Goal: Information Seeking & Learning: Find specific page/section

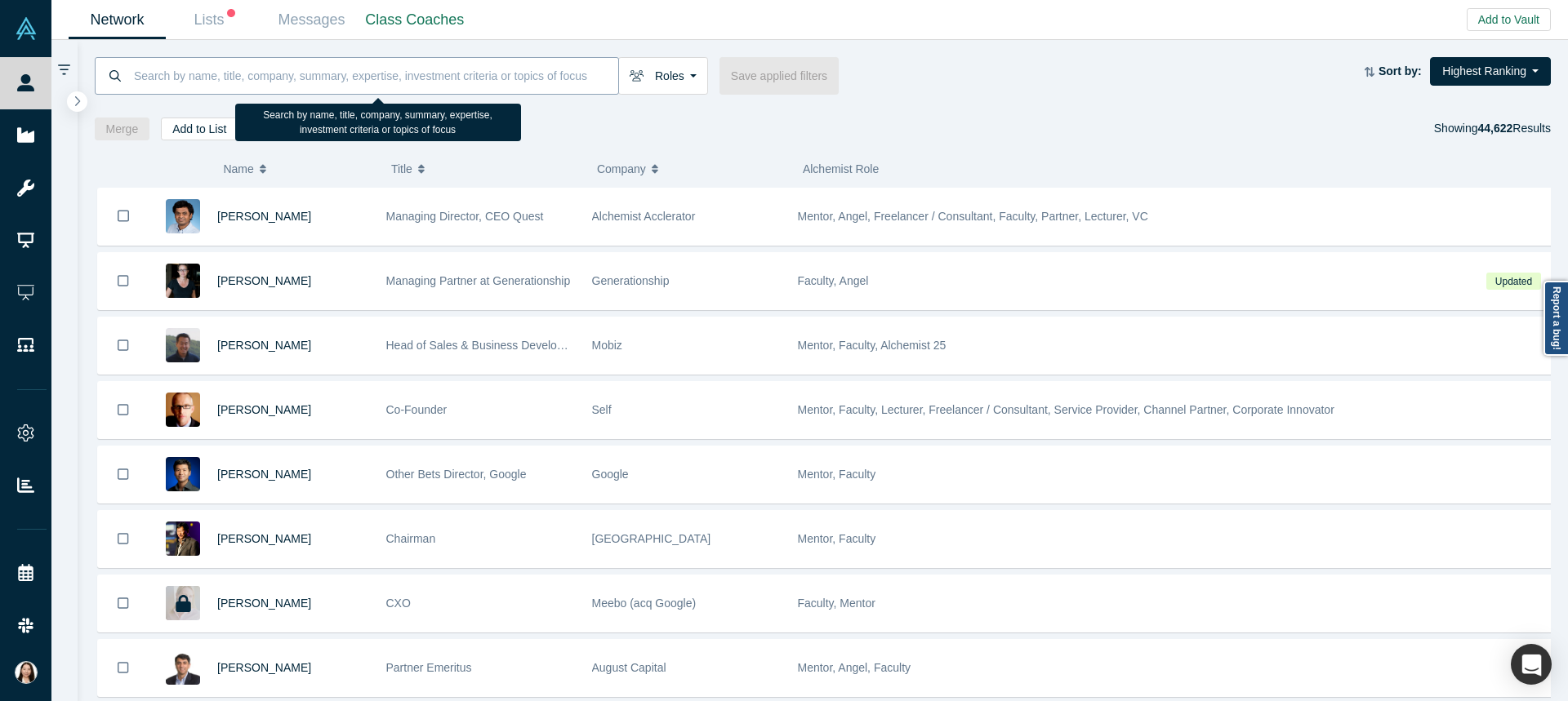
click at [535, 78] on input at bounding box center [375, 75] width 486 height 39
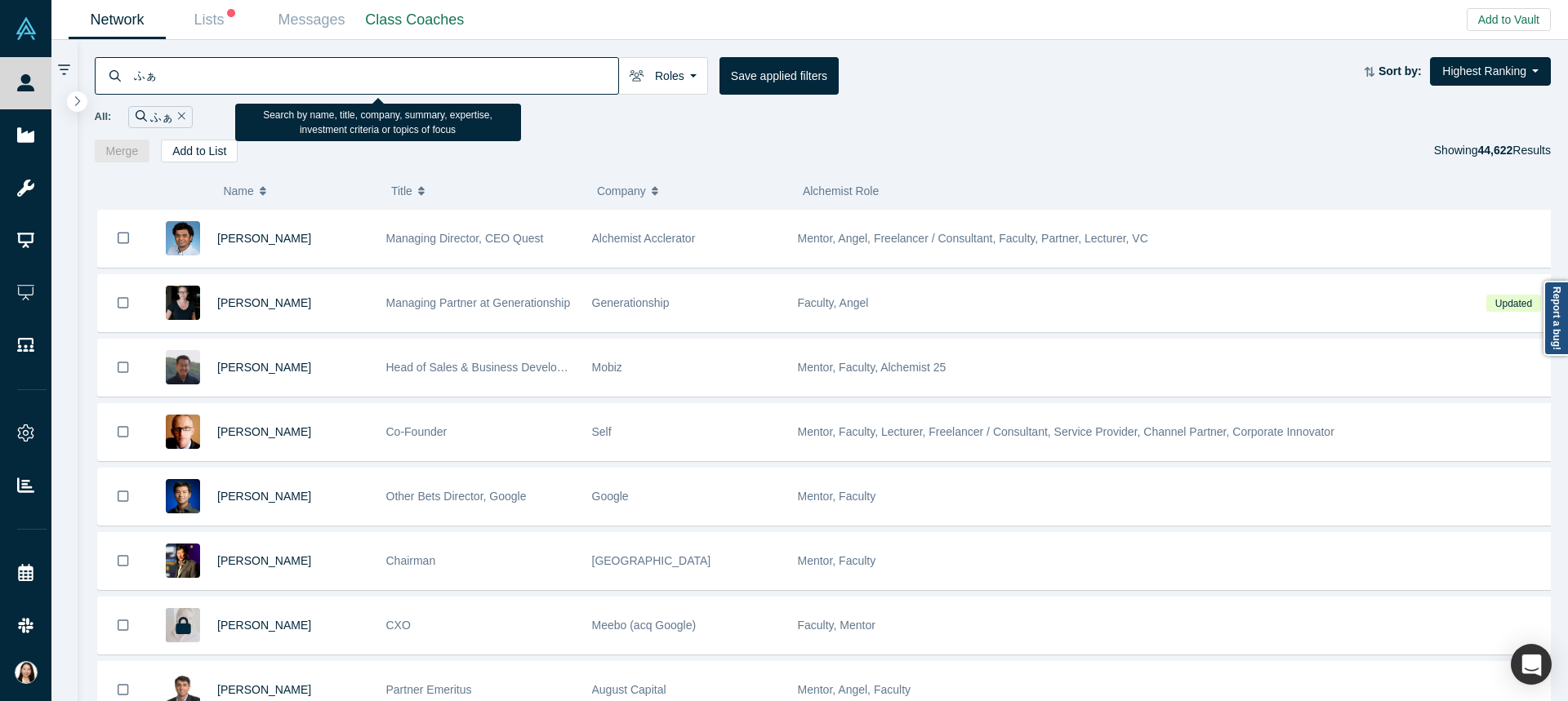
type input "ふ"
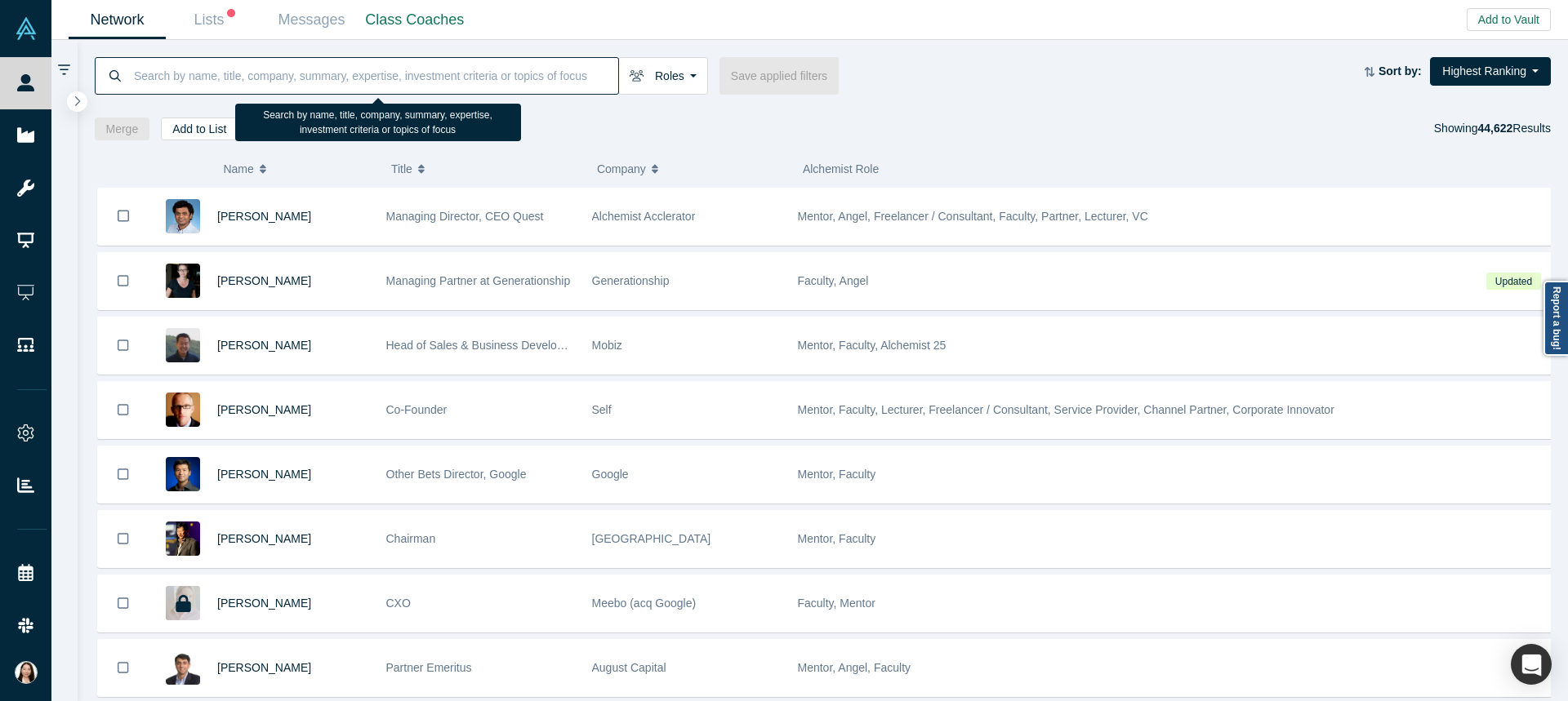
click at [547, 68] on input at bounding box center [375, 75] width 486 height 39
type input "A"
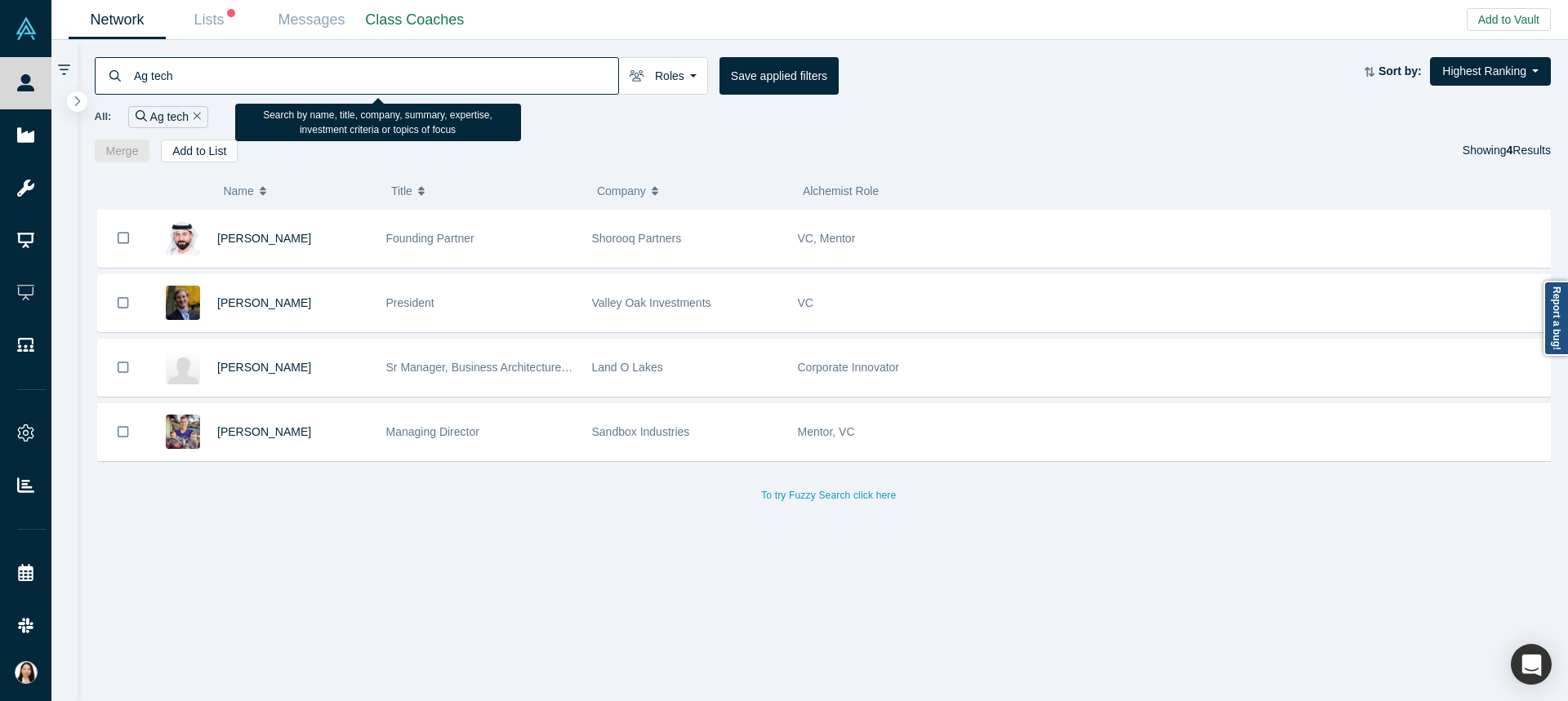
click at [151, 79] on input "Ag tech" at bounding box center [375, 75] width 486 height 39
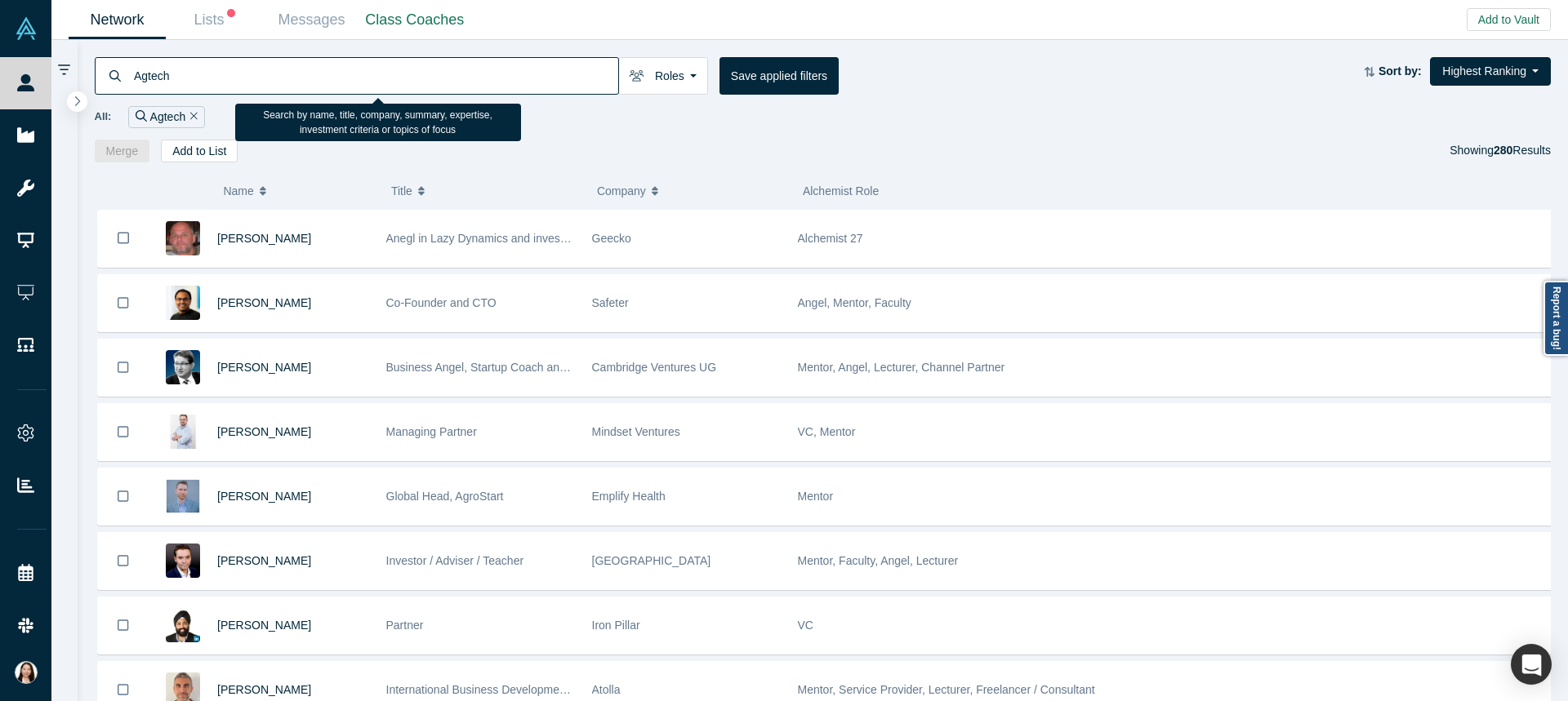
click at [242, 82] on input "Agtech" at bounding box center [375, 75] width 486 height 39
drag, startPoint x: 177, startPoint y: 76, endPoint x: 106, endPoint y: 67, distance: 71.6
click at [106, 67] on div "Agtech" at bounding box center [357, 76] width 524 height 38
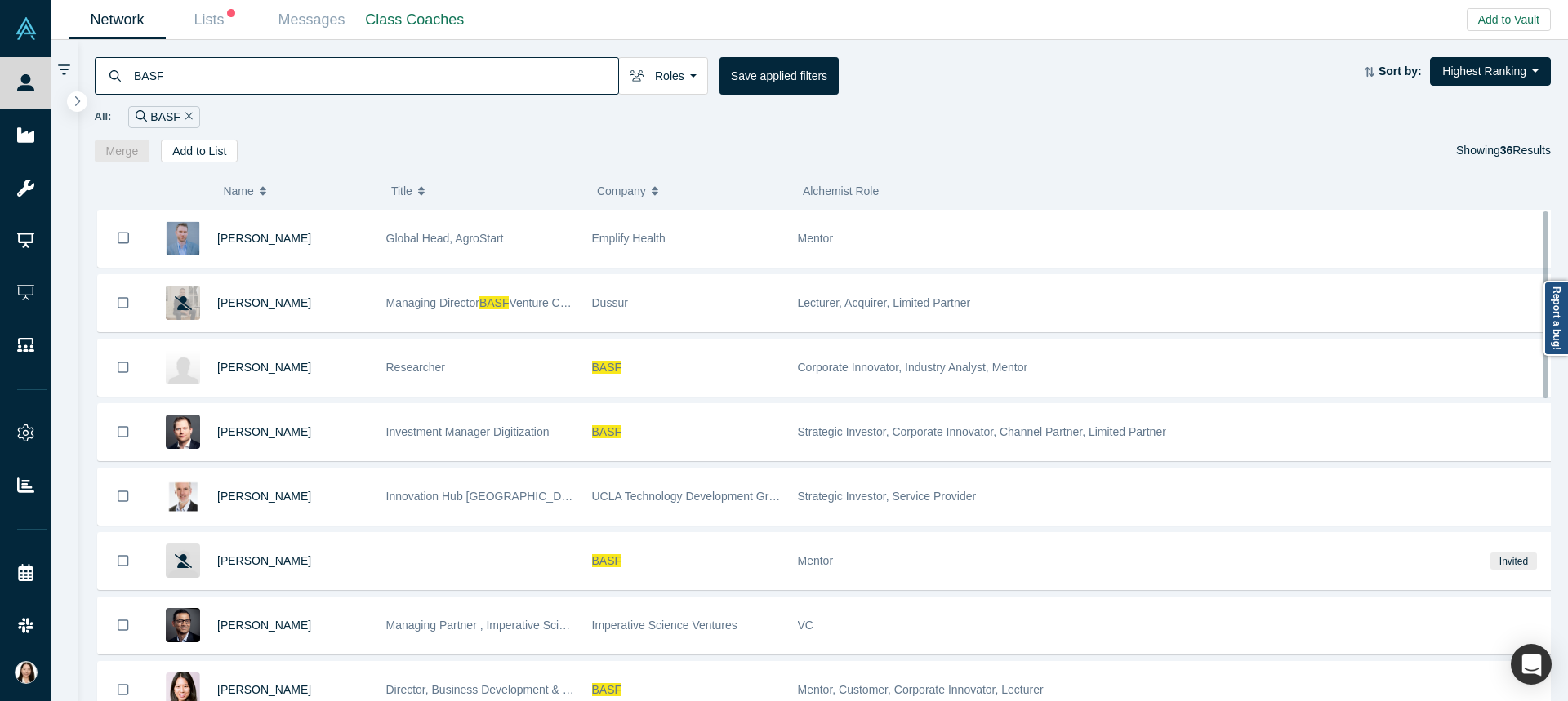
click at [1550, 241] on div "( 0 ) Name Title Company Alchemist Role Tom Rausch Global Head, AgroStart Empli…" at bounding box center [823, 432] width 1491 height 540
drag, startPoint x: 1544, startPoint y: 220, endPoint x: 1567, endPoint y: 214, distance: 23.8
click at [1567, 214] on div "( 0 ) Name Title Company Alchemist Role Tom Rausch Global Head, AgroStart Empli…" at bounding box center [823, 432] width 1491 height 540
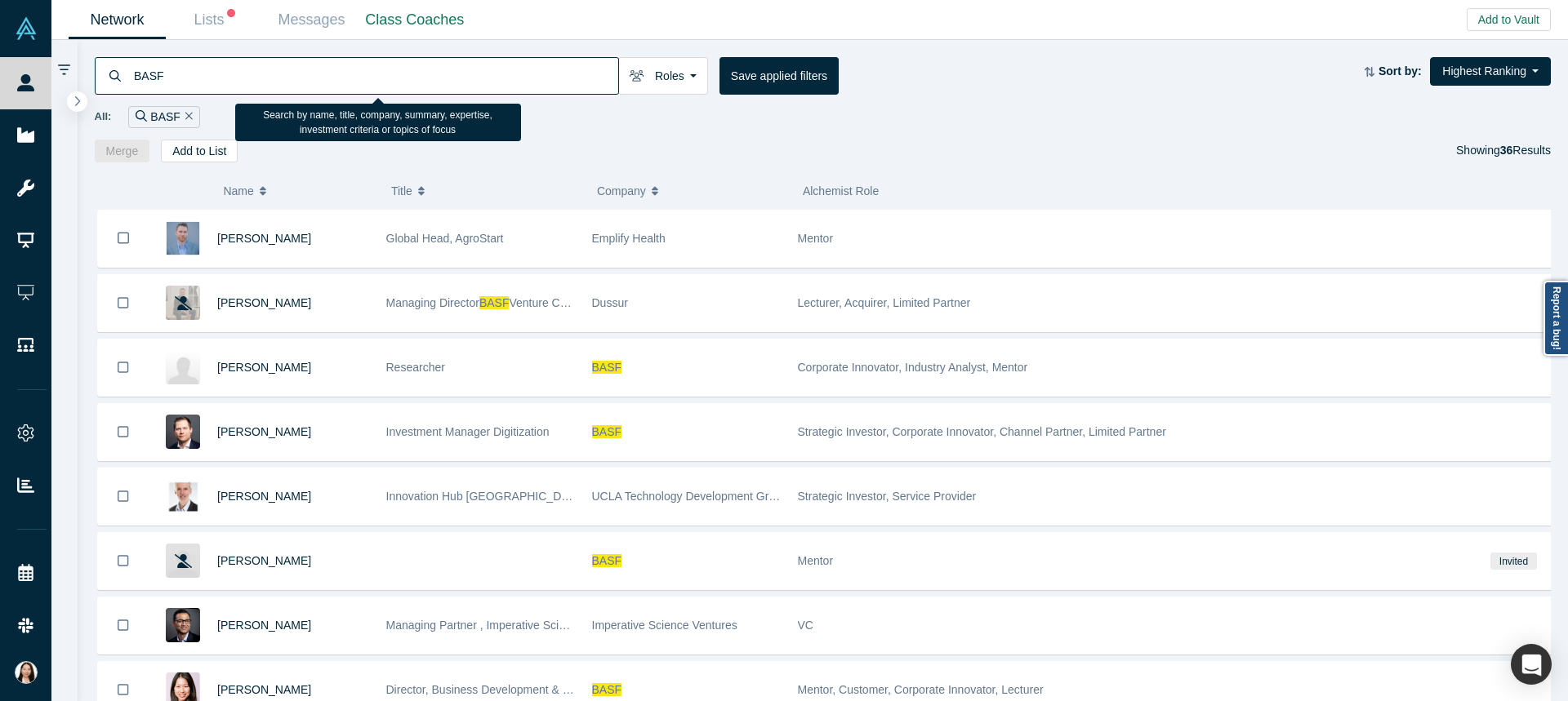
drag, startPoint x: 172, startPoint y: 72, endPoint x: 77, endPoint y: 71, distance: 95.0
click at [78, 71] on div "BASF Roles Founders Faculty Mentors Alumni Mentor Angels VCs Corporate Innovato…" at bounding box center [823, 101] width 1491 height 122
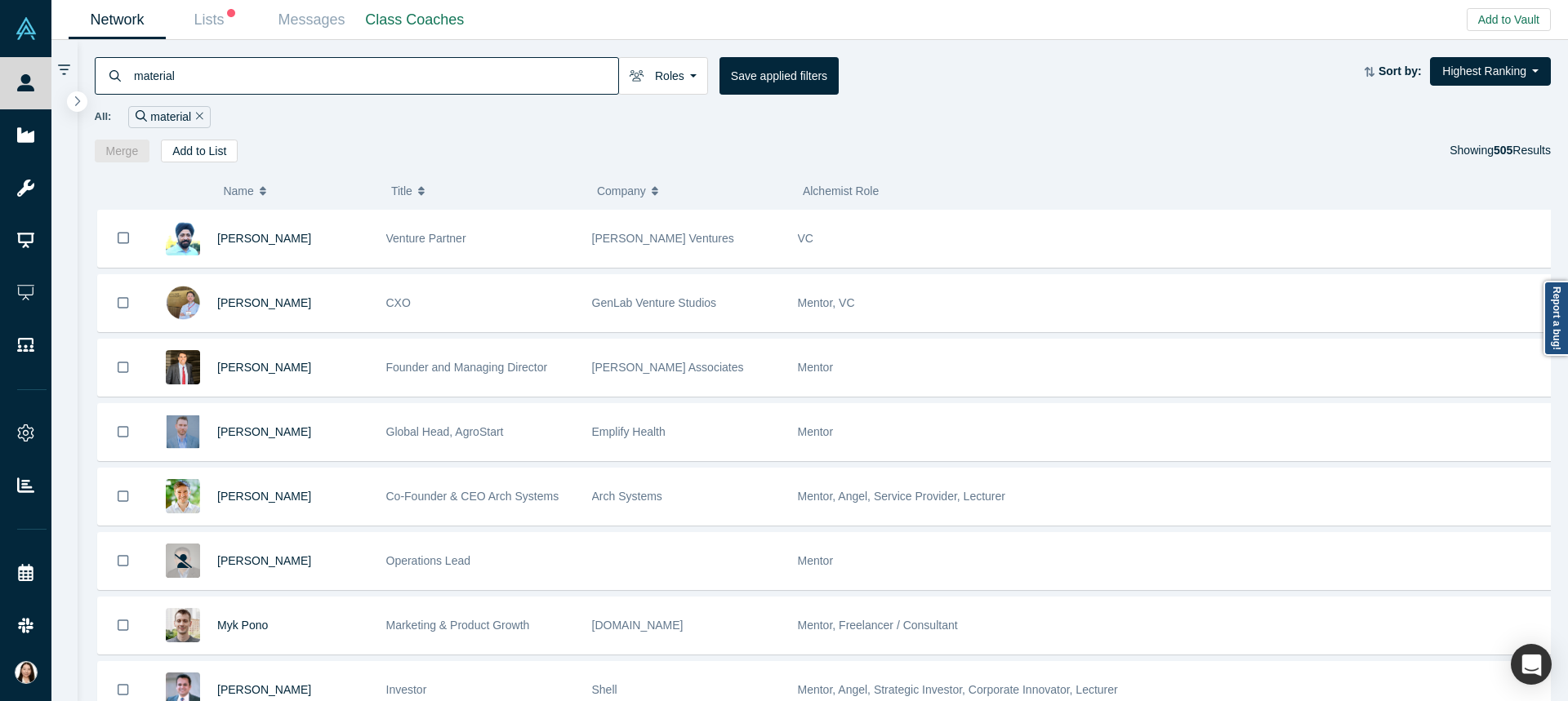
drag, startPoint x: 180, startPoint y: 81, endPoint x: 74, endPoint y: 73, distance: 106.3
click at [74, 73] on div "material Roles Founders Faculty Mentors Alumni Mentor Angels VCs Corporate Inno…" at bounding box center [809, 370] width 1516 height 661
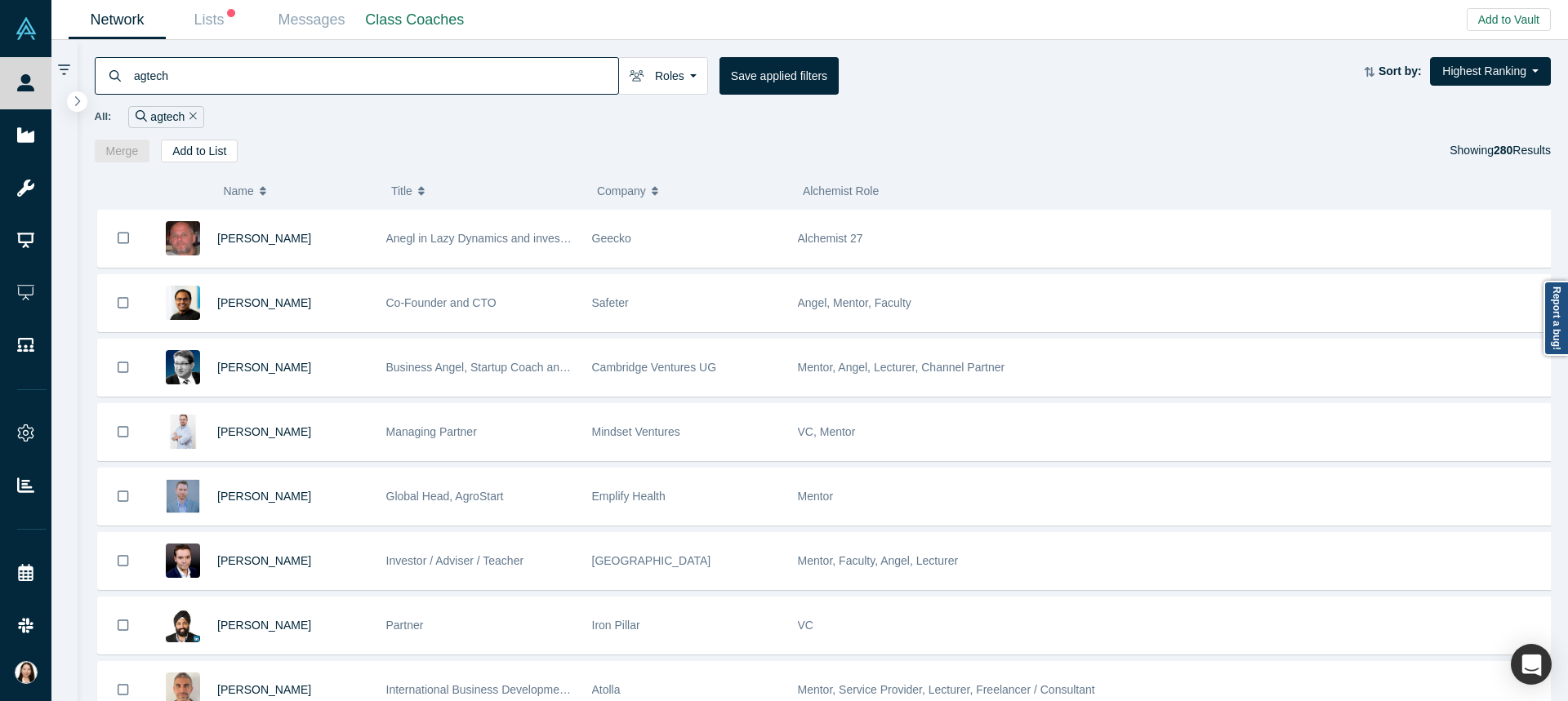
drag, startPoint x: 180, startPoint y: 79, endPoint x: 101, endPoint y: 74, distance: 79.2
click at [101, 74] on div "agtech" at bounding box center [357, 76] width 524 height 38
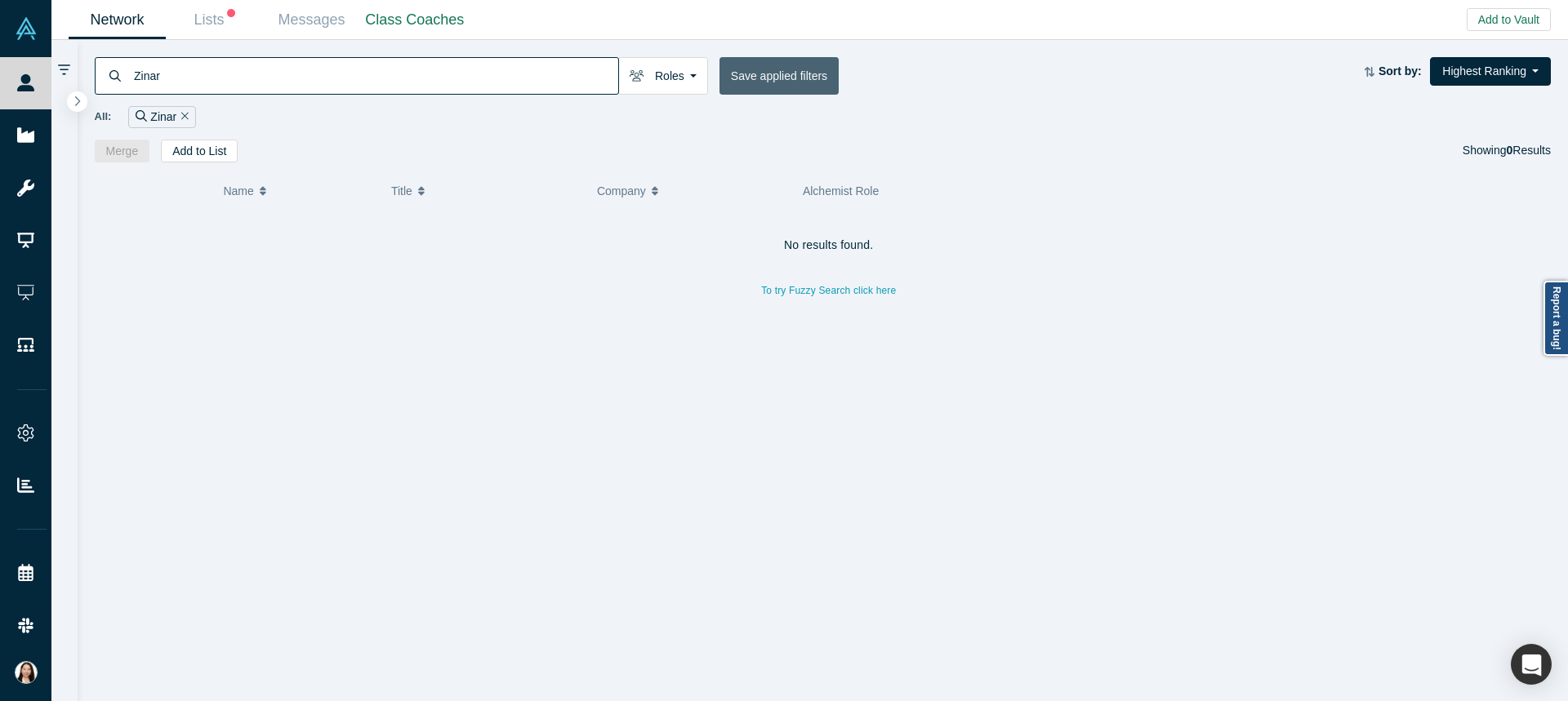
type input "Zinar"
click at [777, 87] on button "Save applied filters" at bounding box center [778, 76] width 119 height 38
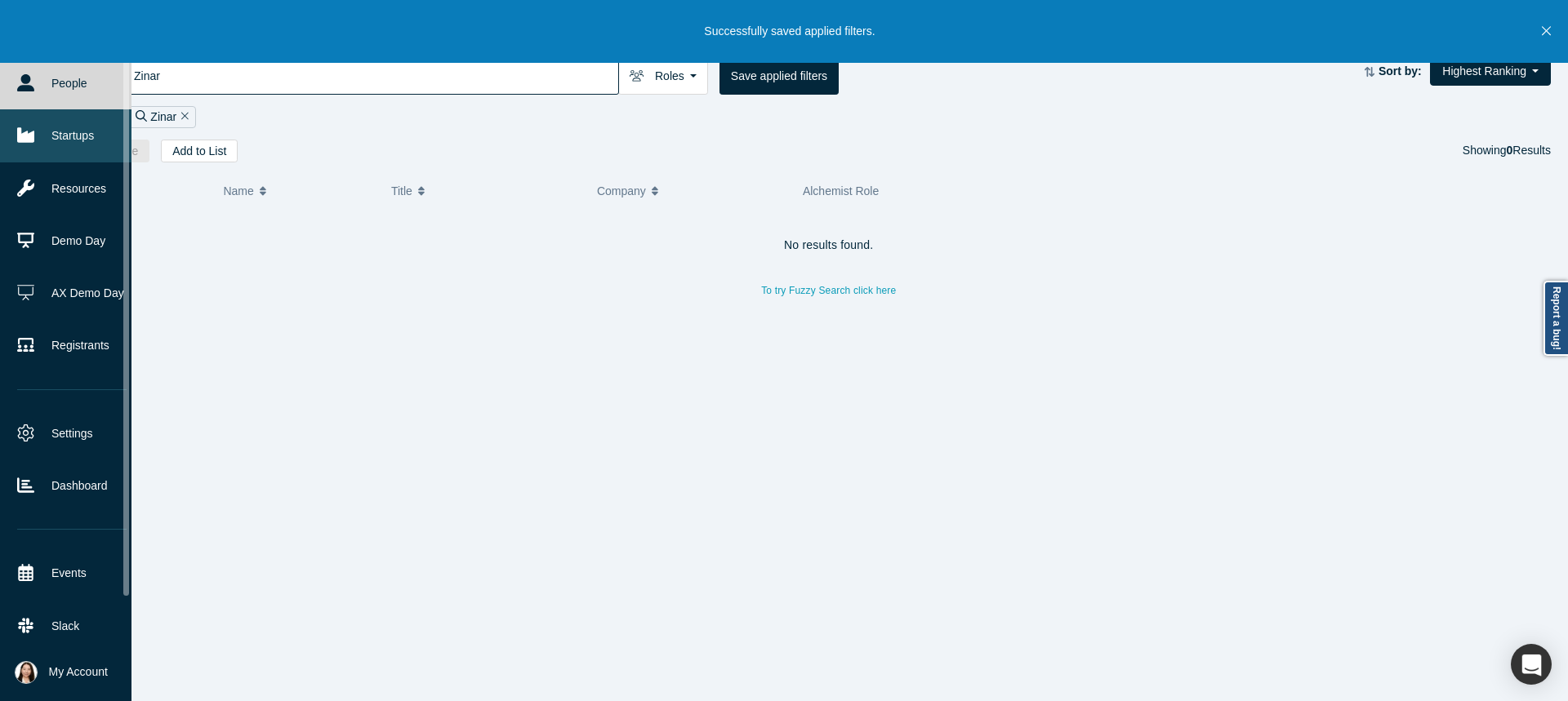
click at [27, 136] on icon at bounding box center [25, 136] width 17 height 15
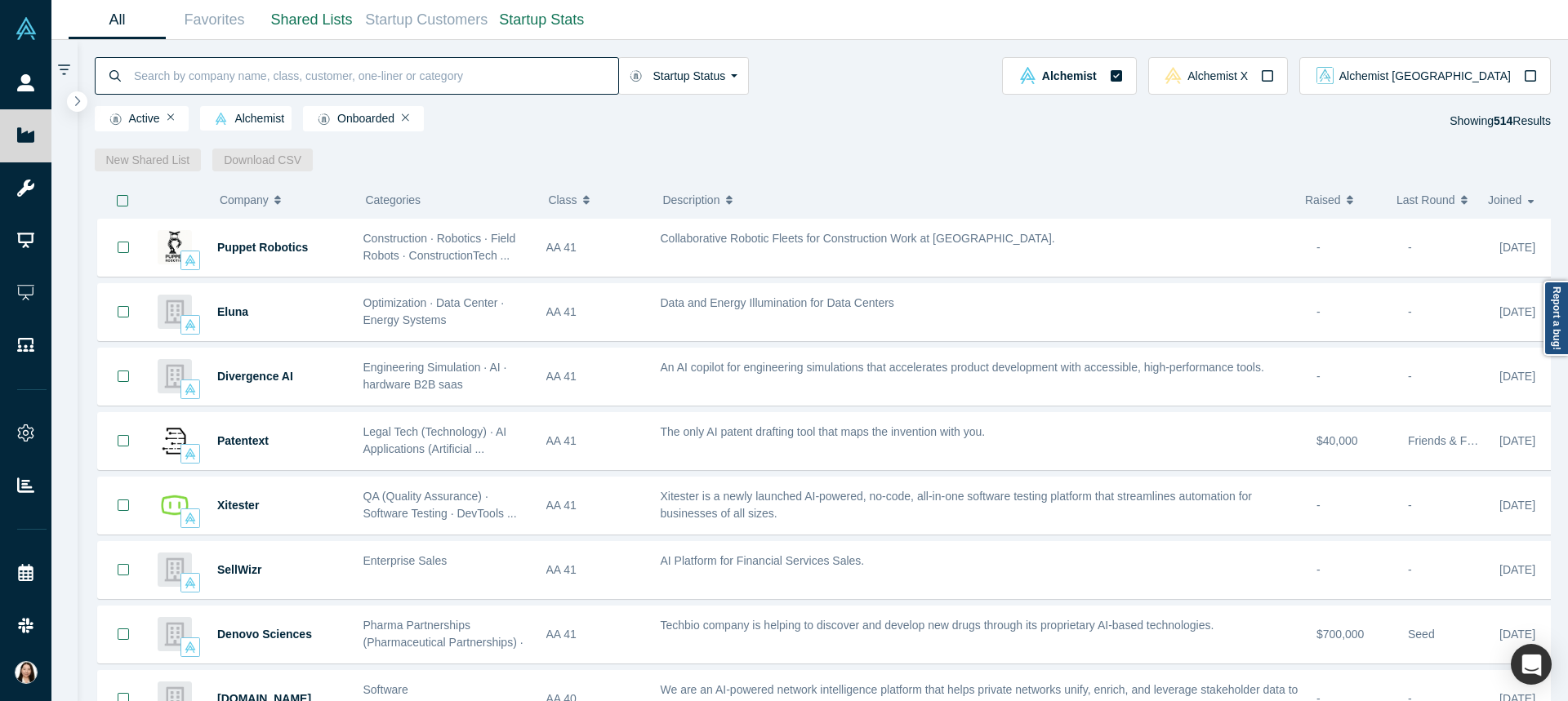
click at [433, 87] on input at bounding box center [375, 75] width 486 height 39
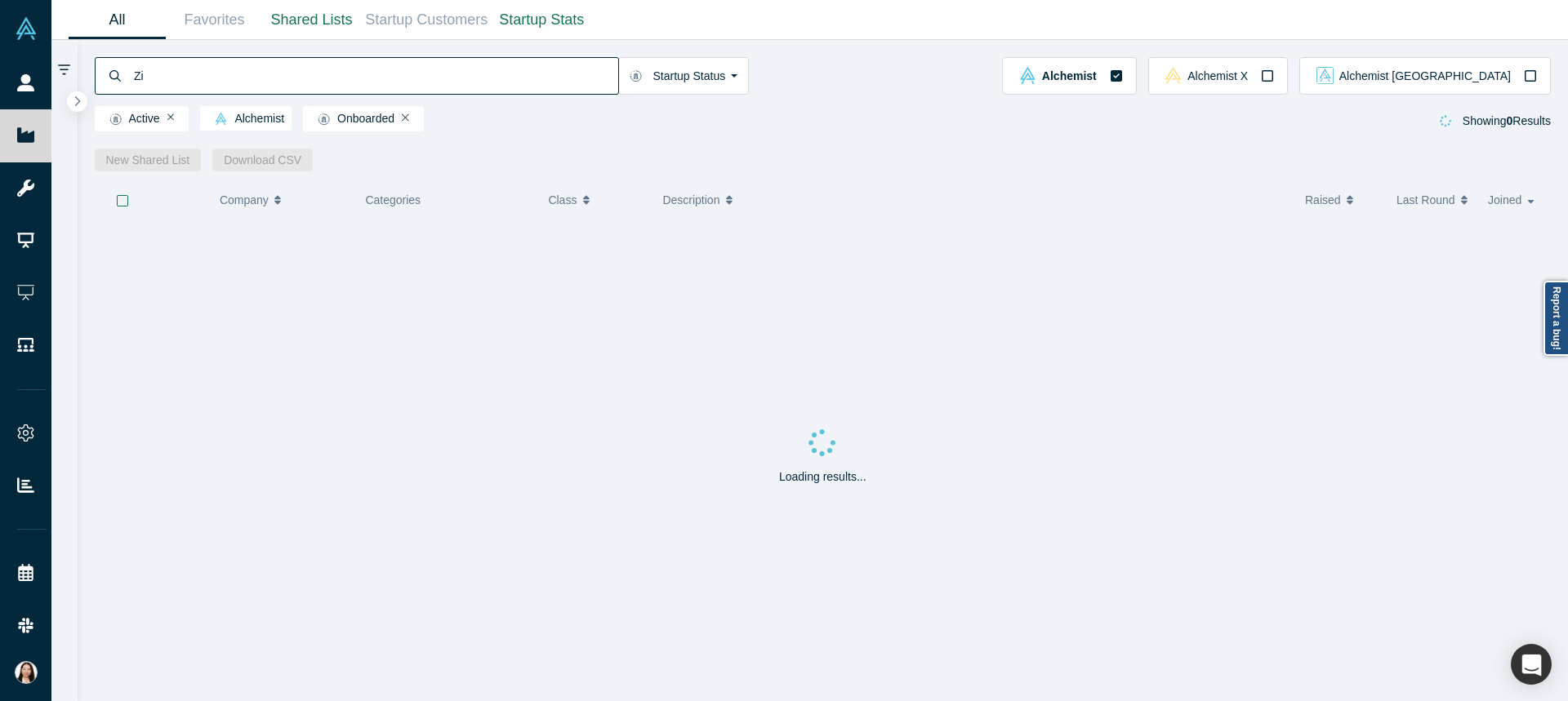
type input "Z"
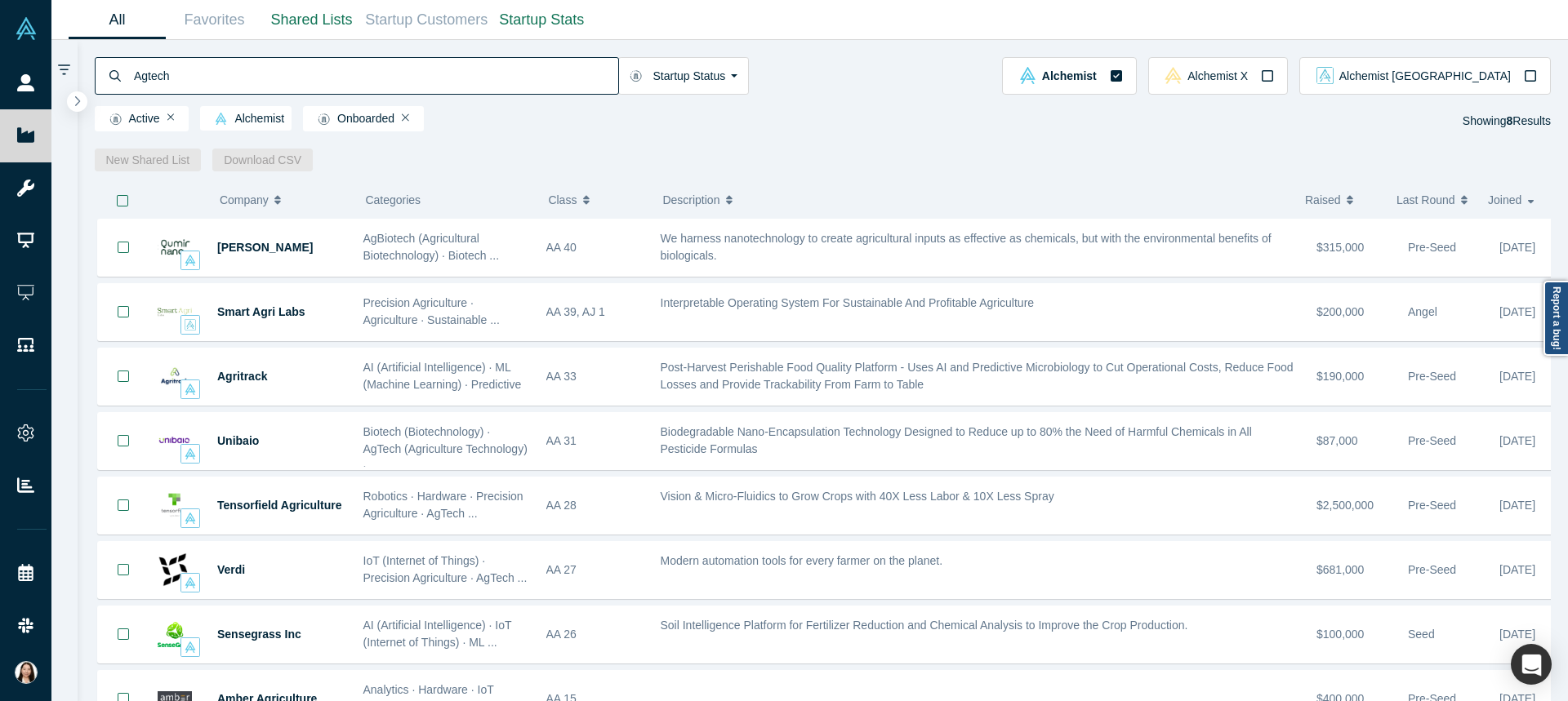
click at [223, 76] on input "Agtech" at bounding box center [375, 75] width 486 height 39
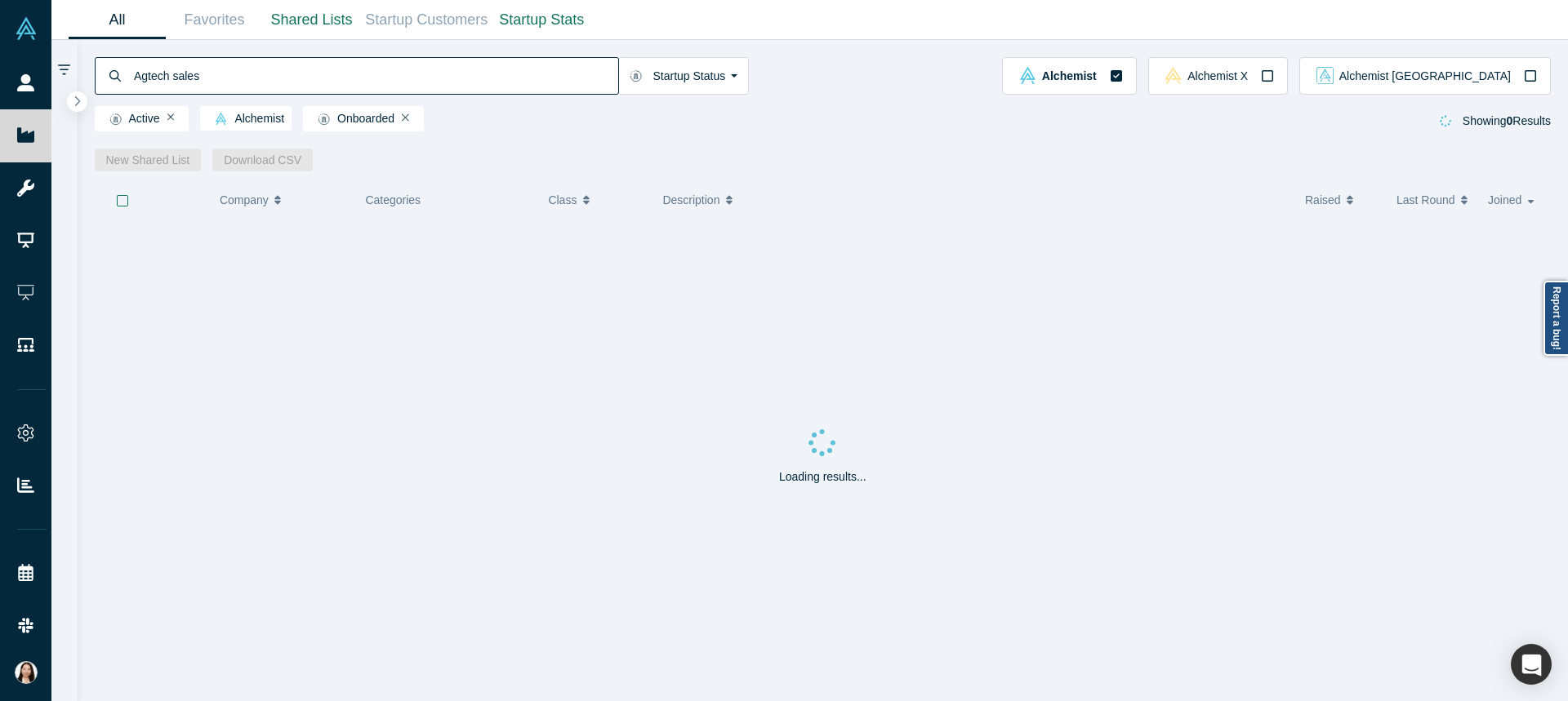
drag, startPoint x: 173, startPoint y: 75, endPoint x: 95, endPoint y: 67, distance: 78.4
click at [95, 67] on div "Agtech sales" at bounding box center [357, 76] width 524 height 38
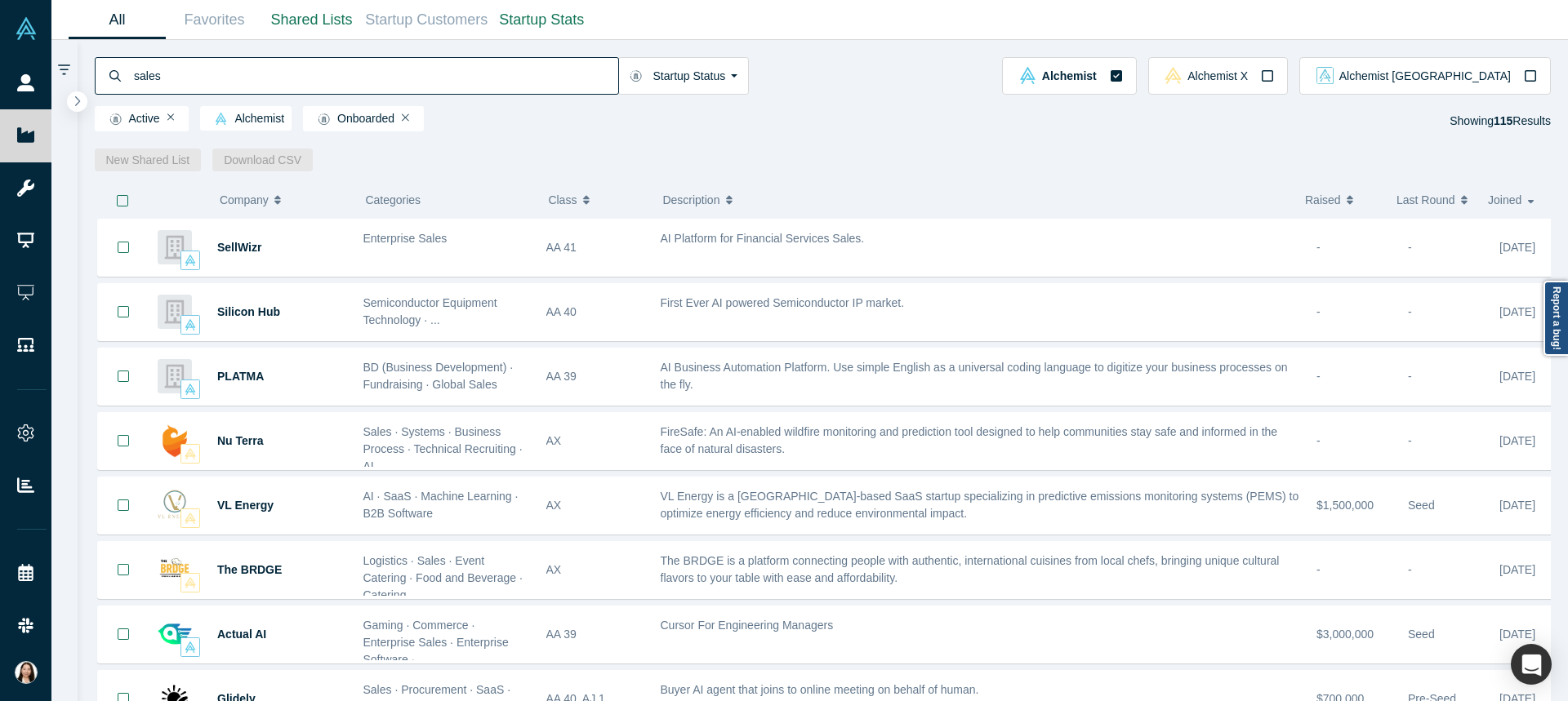
type input "sales"
click at [64, 71] on icon at bounding box center [64, 71] width 12 height 15
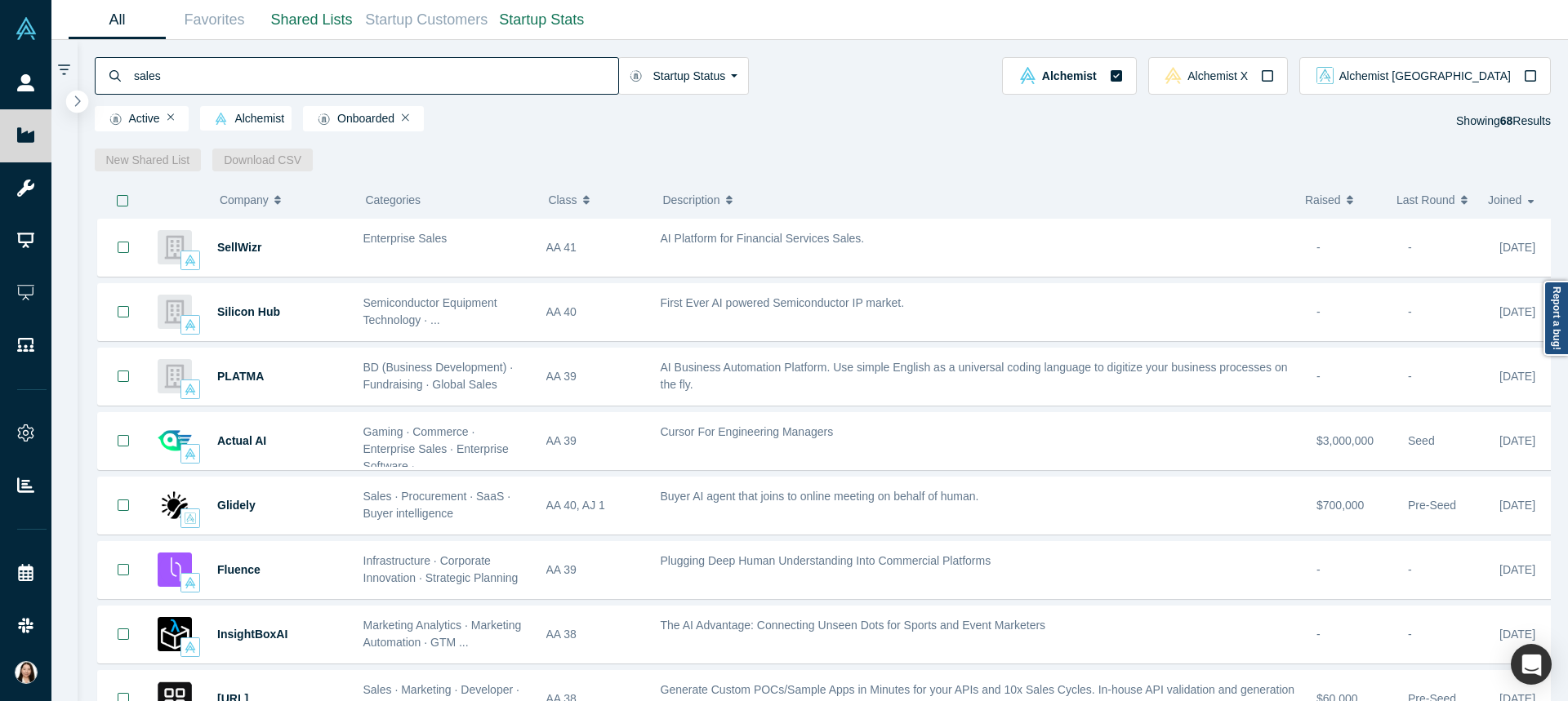
click at [74, 96] on icon "button" at bounding box center [77, 101] width 8 height 12
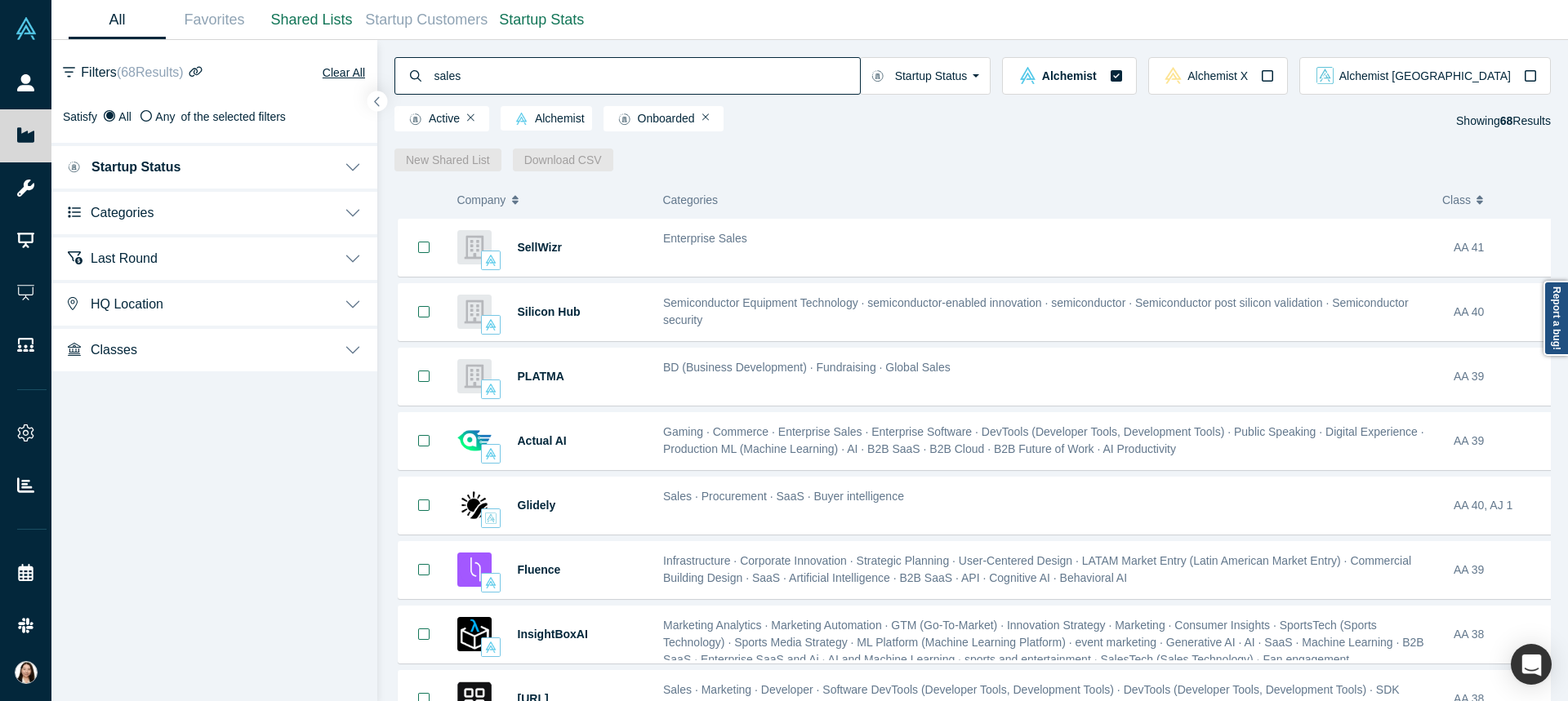
click at [348, 214] on button "Categories" at bounding box center [215, 211] width 326 height 46
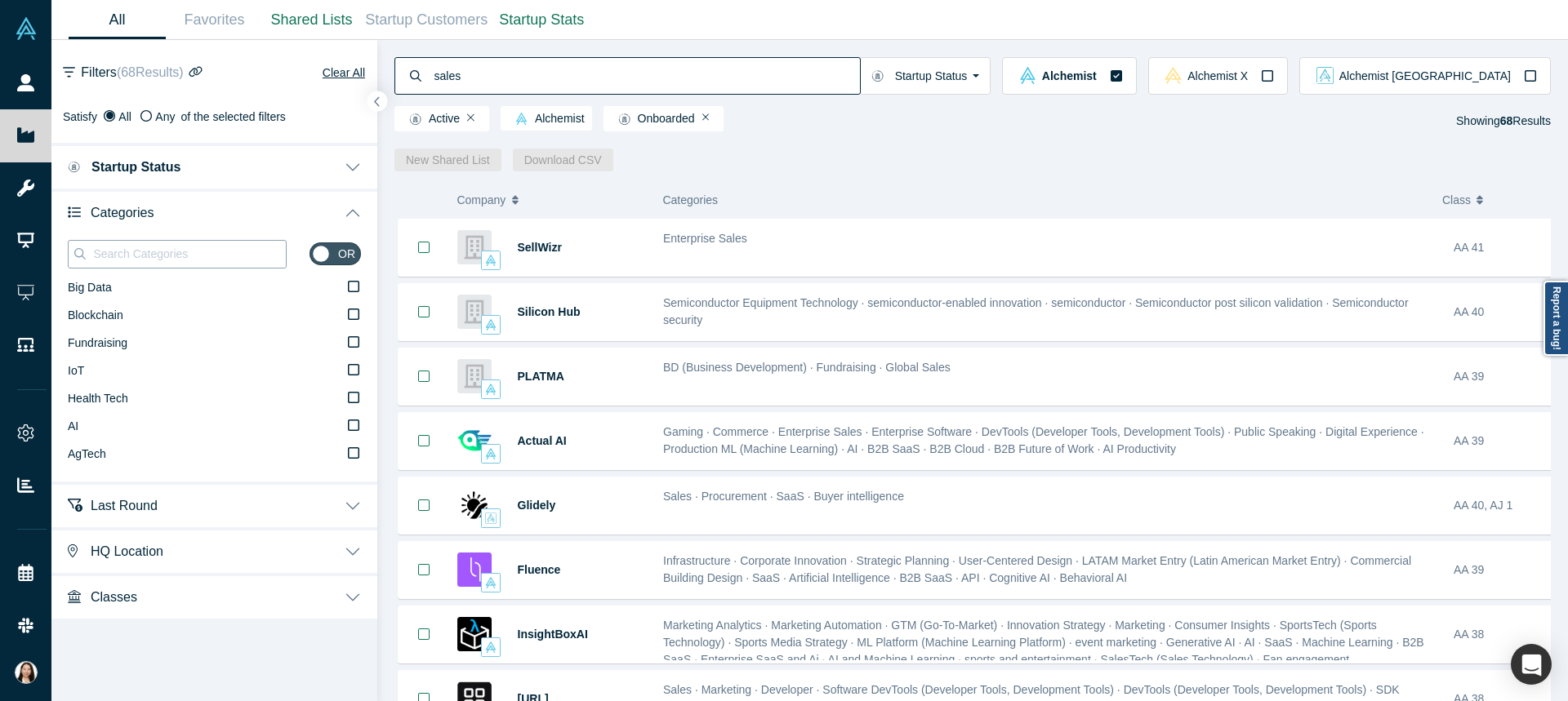
click at [229, 260] on input at bounding box center [188, 253] width 194 height 22
click at [351, 449] on icon at bounding box center [353, 453] width 11 height 13
click at [0, 0] on input "AgTech" at bounding box center [0, 0] width 0 height 0
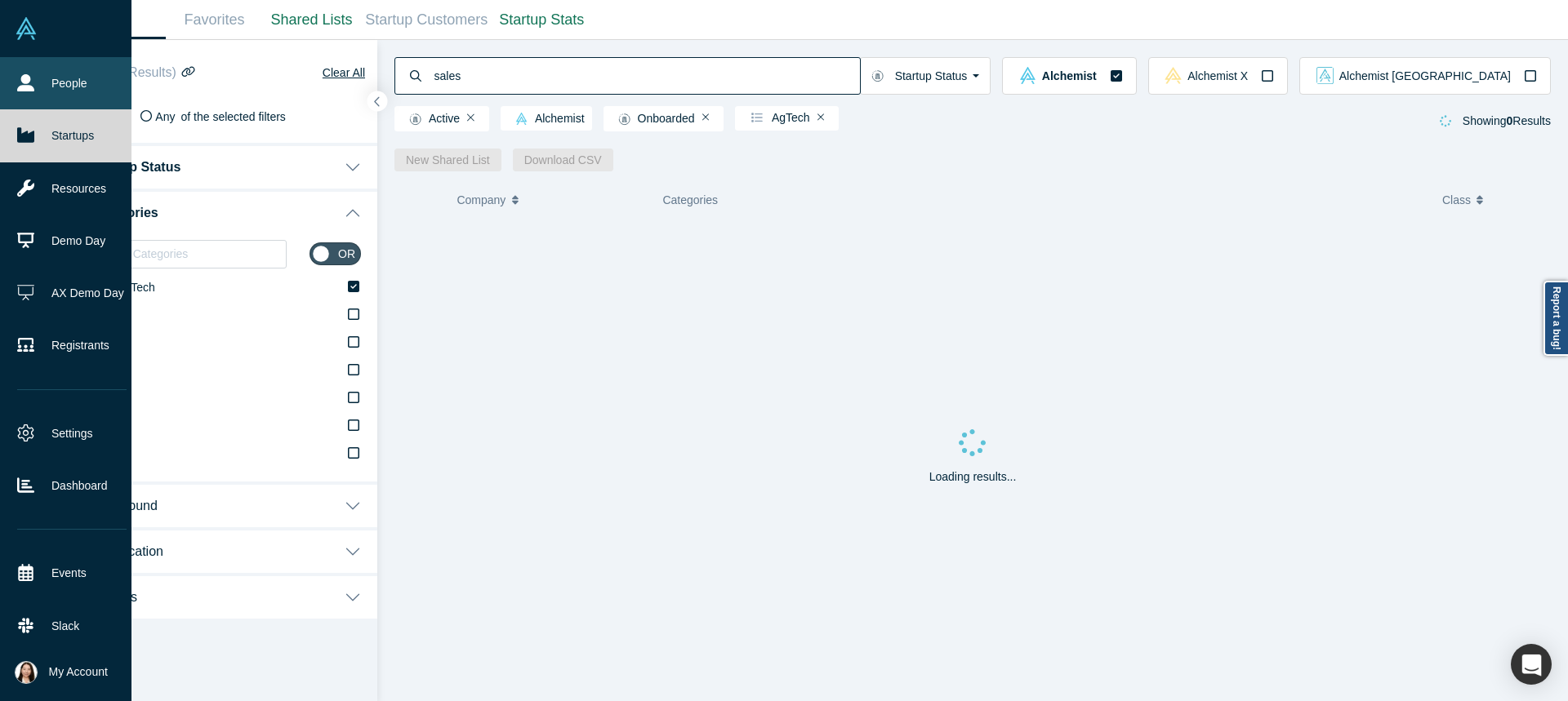
click at [57, 80] on link "People" at bounding box center [72, 83] width 143 height 52
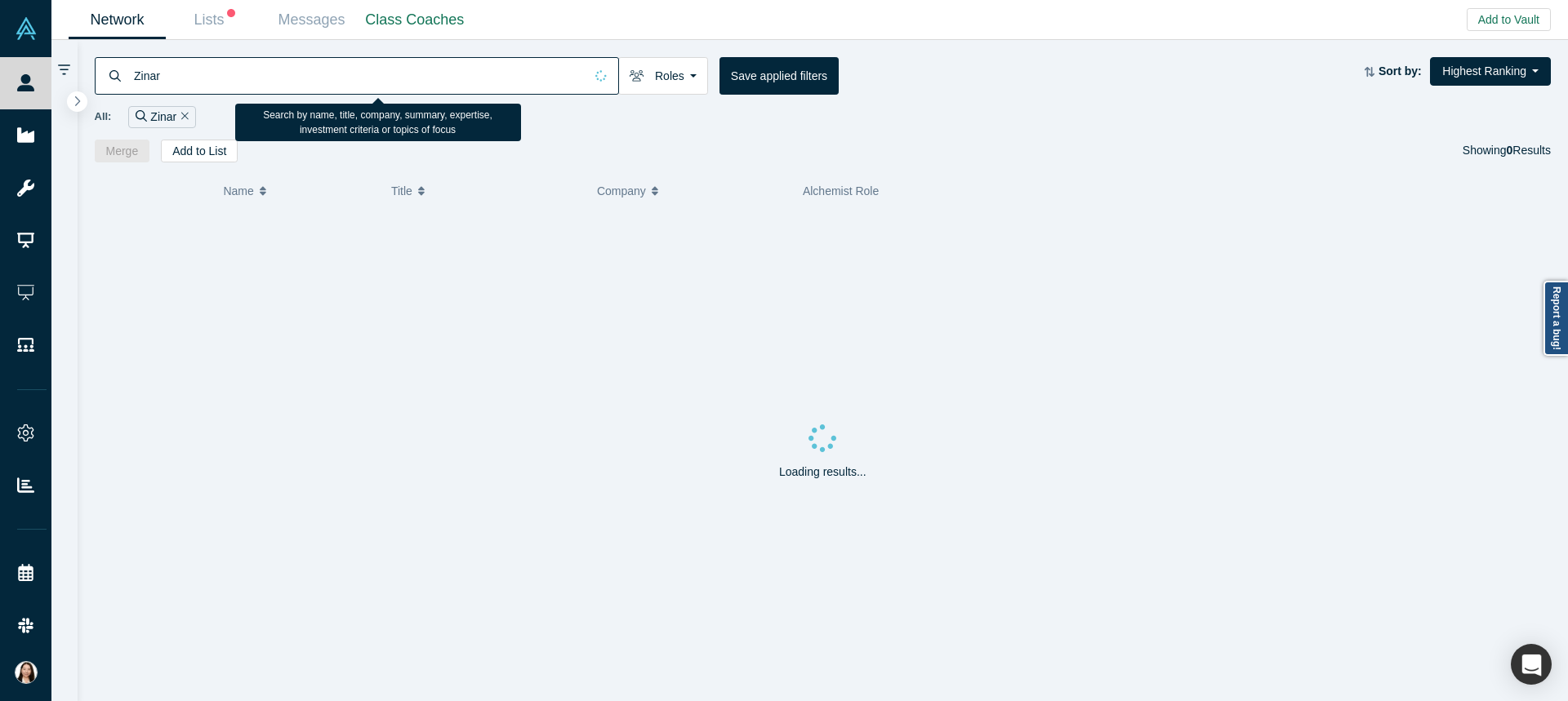
drag, startPoint x: 166, startPoint y: 80, endPoint x: 129, endPoint y: 77, distance: 37.1
click at [129, 77] on div "Zinar" at bounding box center [357, 76] width 524 height 38
type input "Sales"
click at [77, 101] on icon "button" at bounding box center [77, 101] width 8 height 12
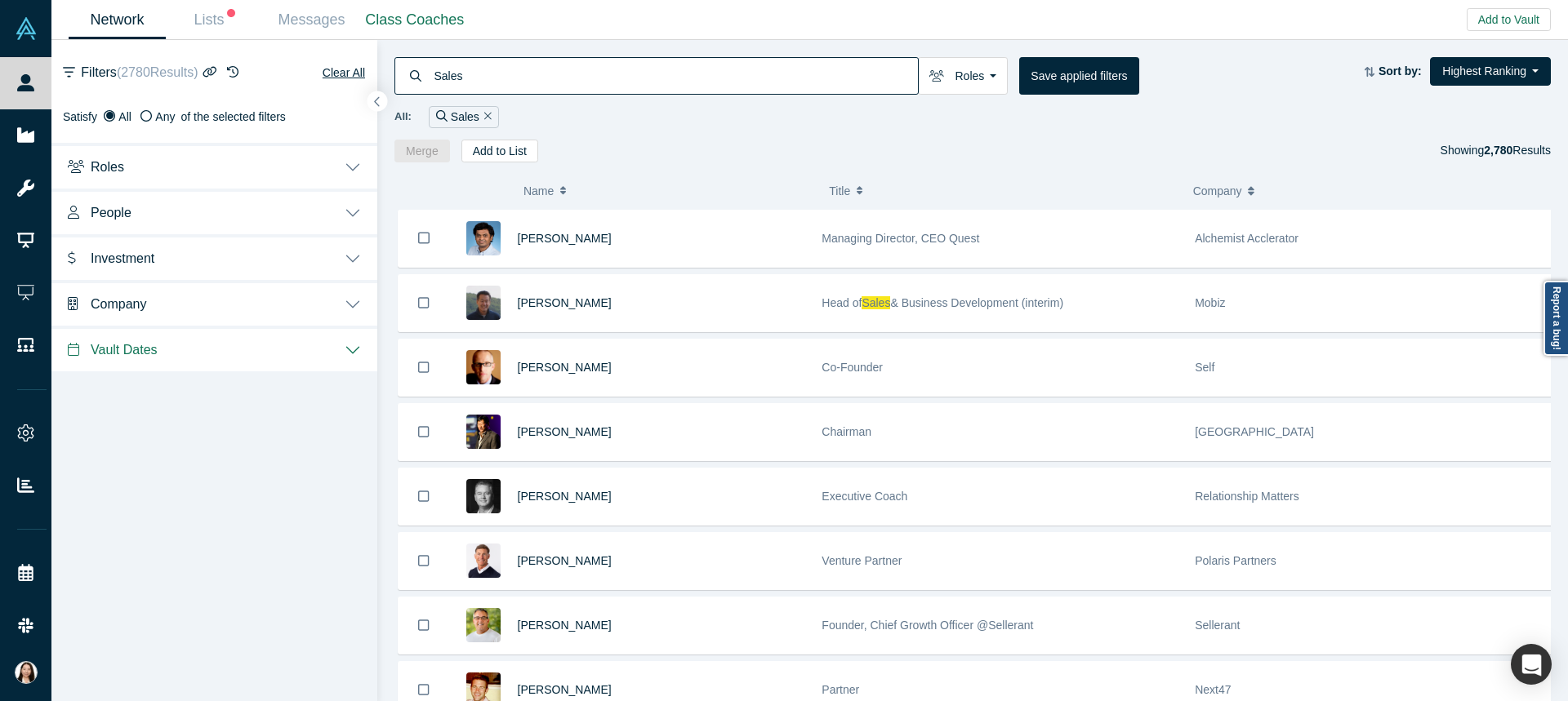
click at [351, 210] on button "People" at bounding box center [215, 211] width 326 height 46
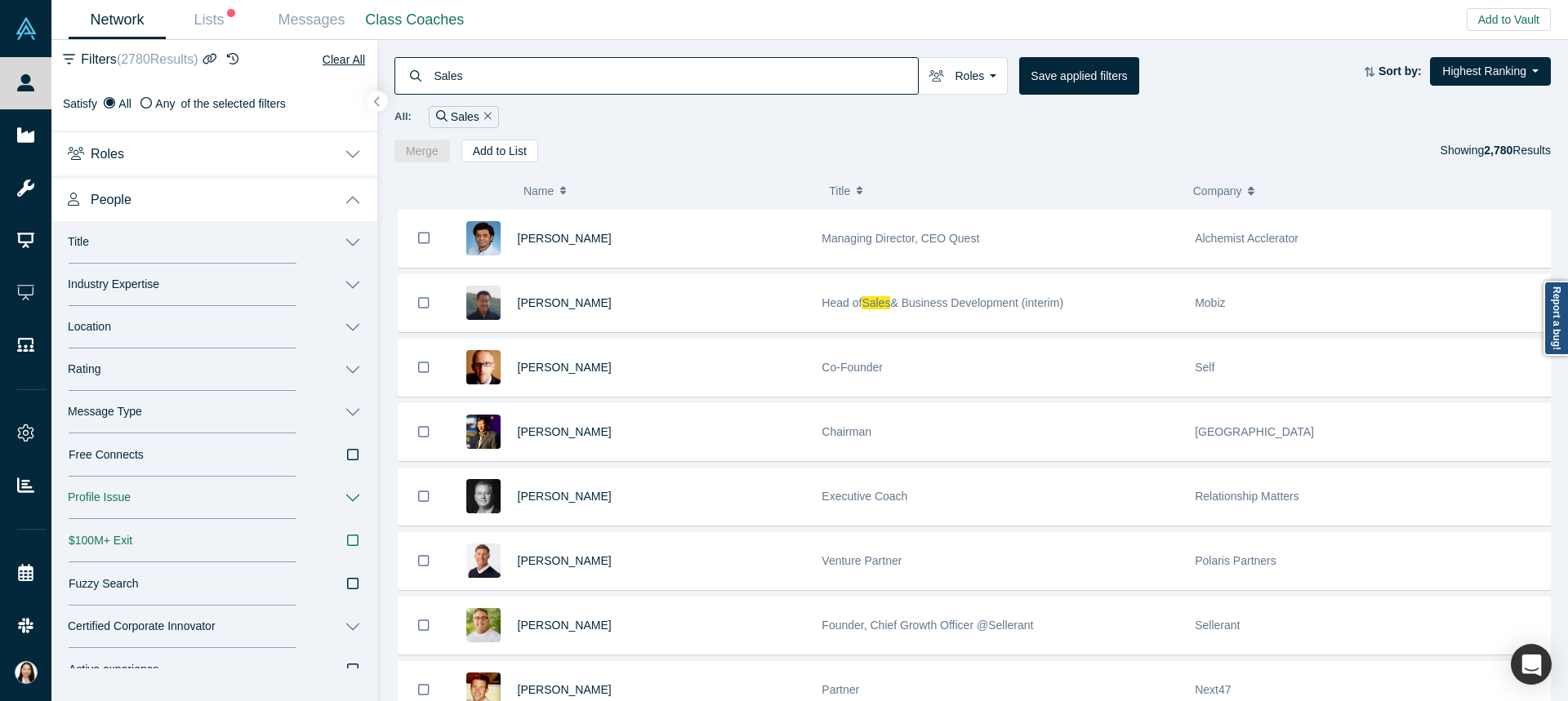
scroll to position [17, 0]
click at [334, 274] on button "Industry Expertise" at bounding box center [215, 281] width 326 height 42
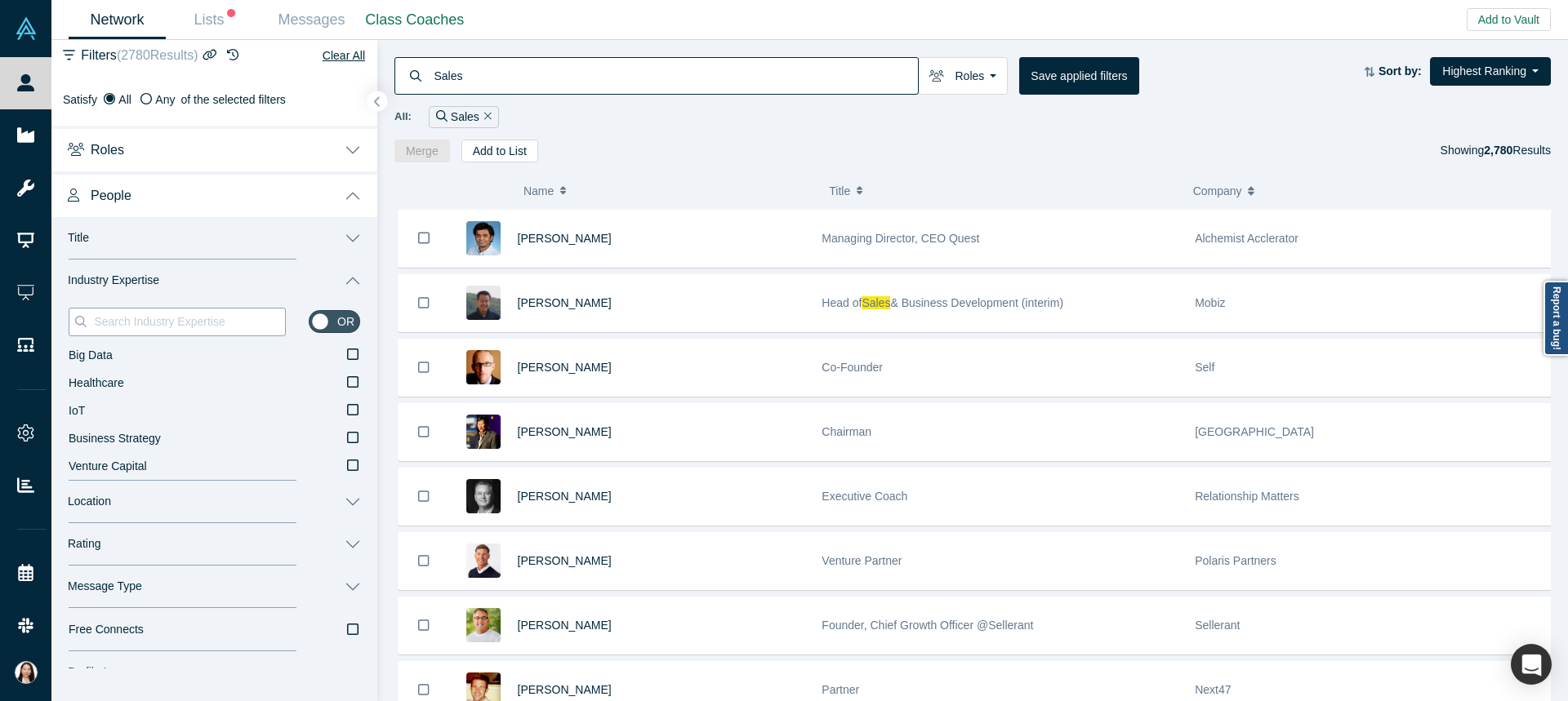
click at [168, 323] on input at bounding box center [188, 321] width 192 height 22
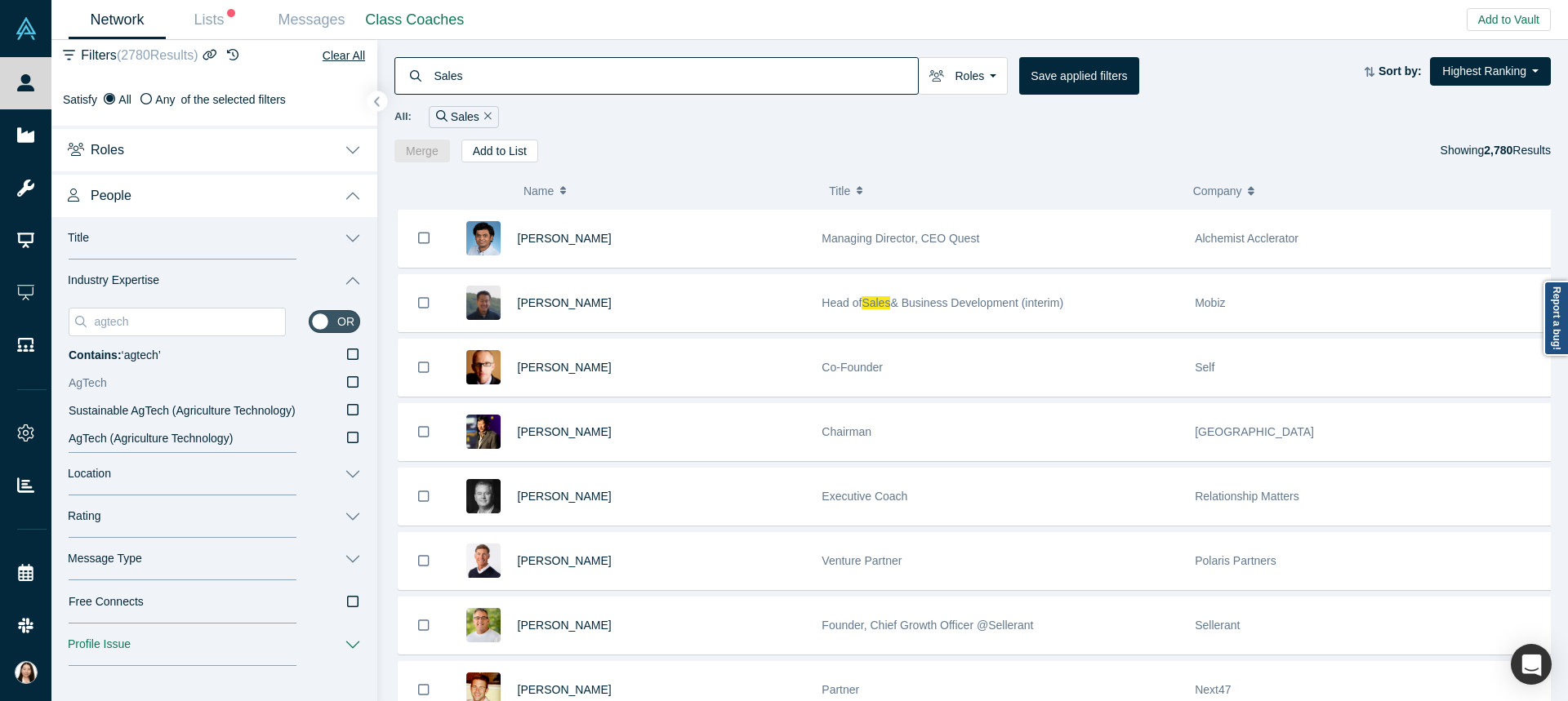
type input "agtech"
click at [347, 383] on icon at bounding box center [352, 383] width 11 height 13
click at [0, 0] on input "AgTech" at bounding box center [0, 0] width 0 height 0
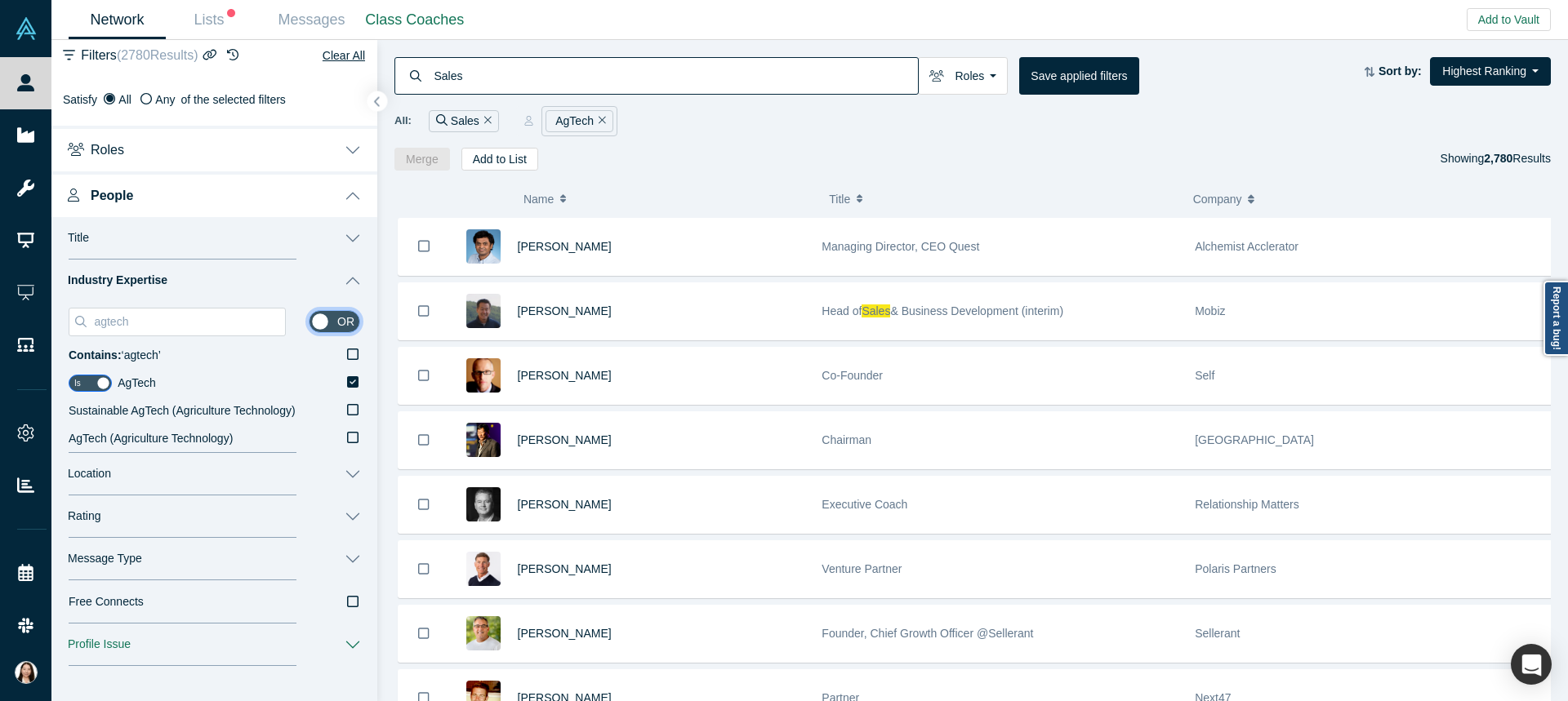
click at [335, 321] on input "checkbox" at bounding box center [335, 321] width 52 height 23
checkbox input "true"
click at [143, 321] on input "agtech" at bounding box center [188, 321] width 192 height 22
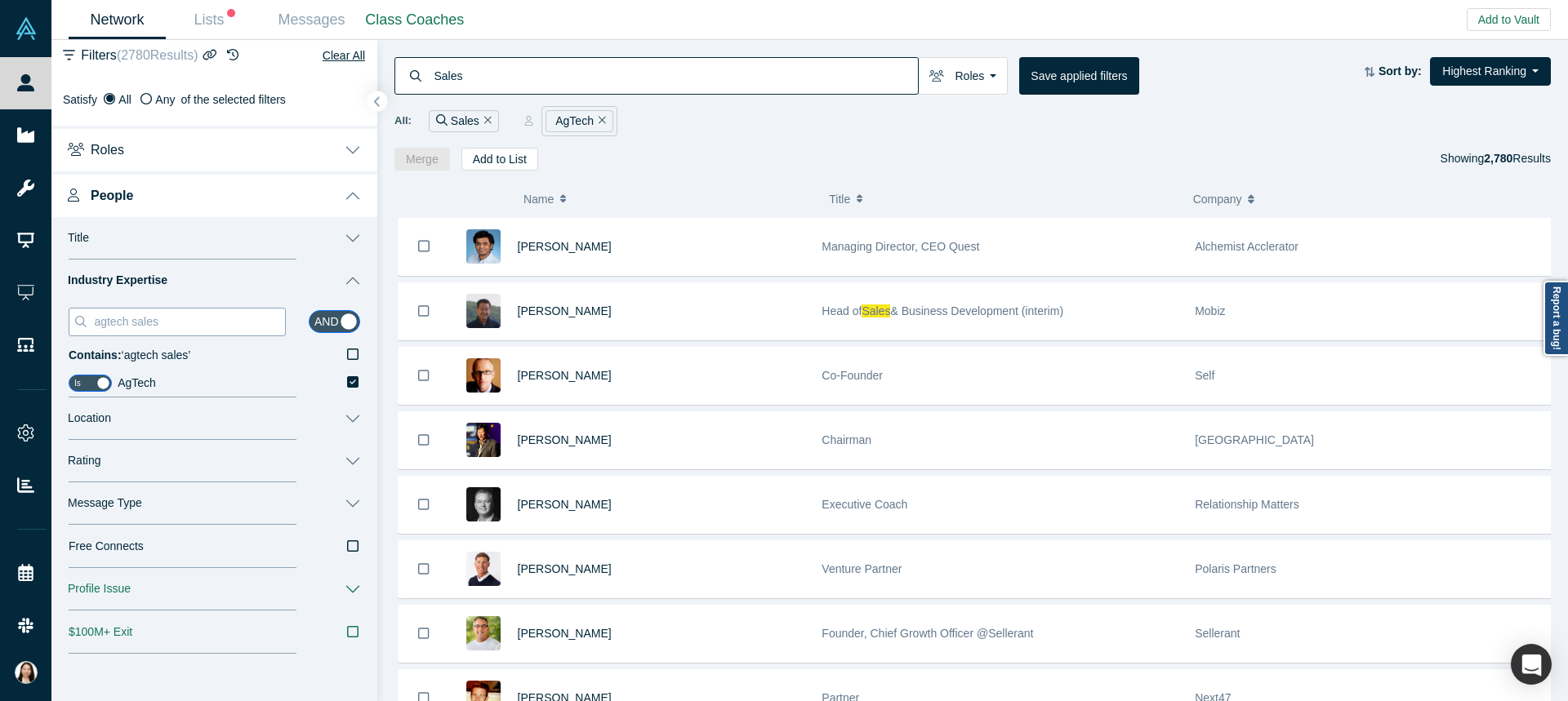
drag, startPoint x: 135, startPoint y: 323, endPoint x: 74, endPoint y: 317, distance: 61.3
click at [74, 317] on div "agtech sales" at bounding box center [177, 322] width 217 height 28
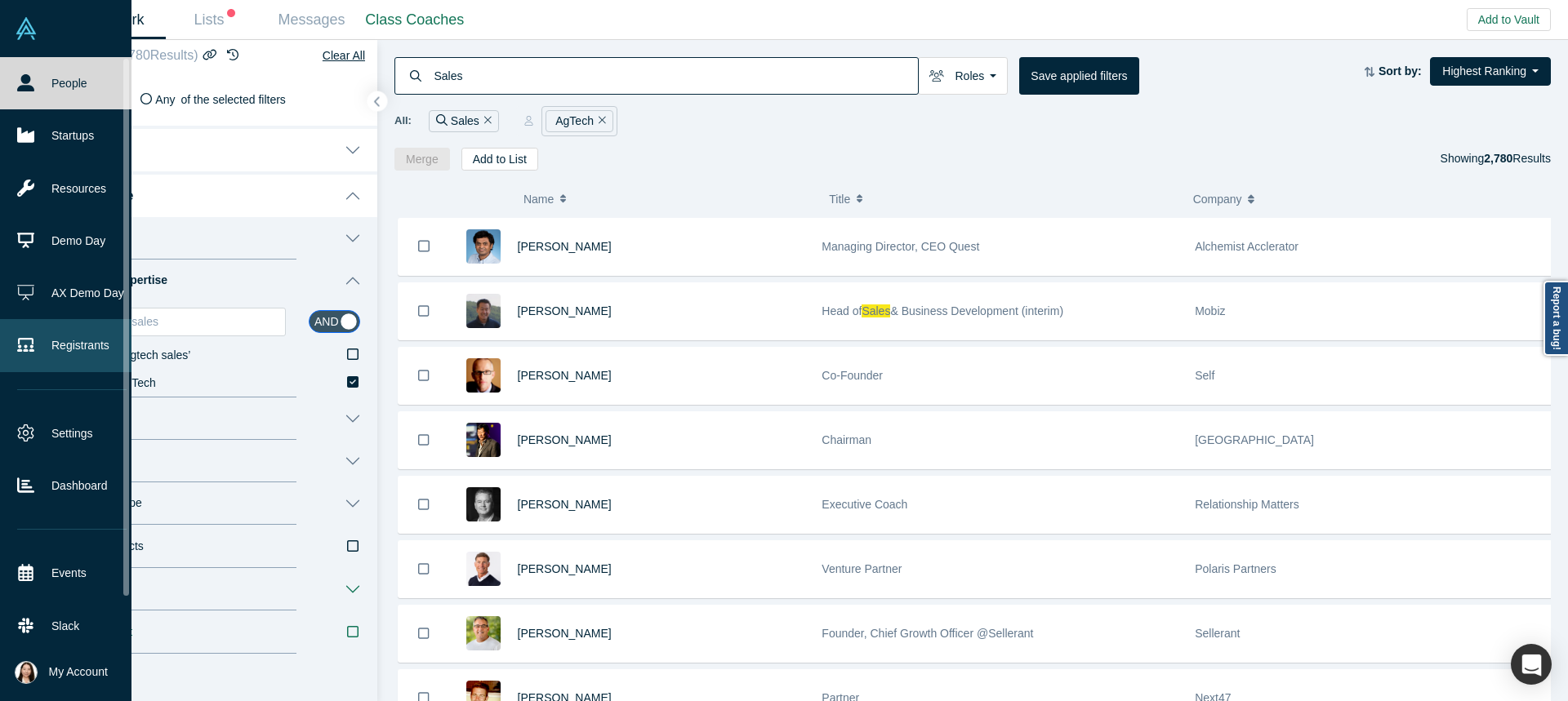
drag, startPoint x: 174, startPoint y: 320, endPoint x: 21, endPoint y: 319, distance: 153.0
click at [21, 319] on div "People Startups Resources Demo Day AX Demo Day Registrants Settings Dashboard E…" at bounding box center [784, 350] width 1568 height 701
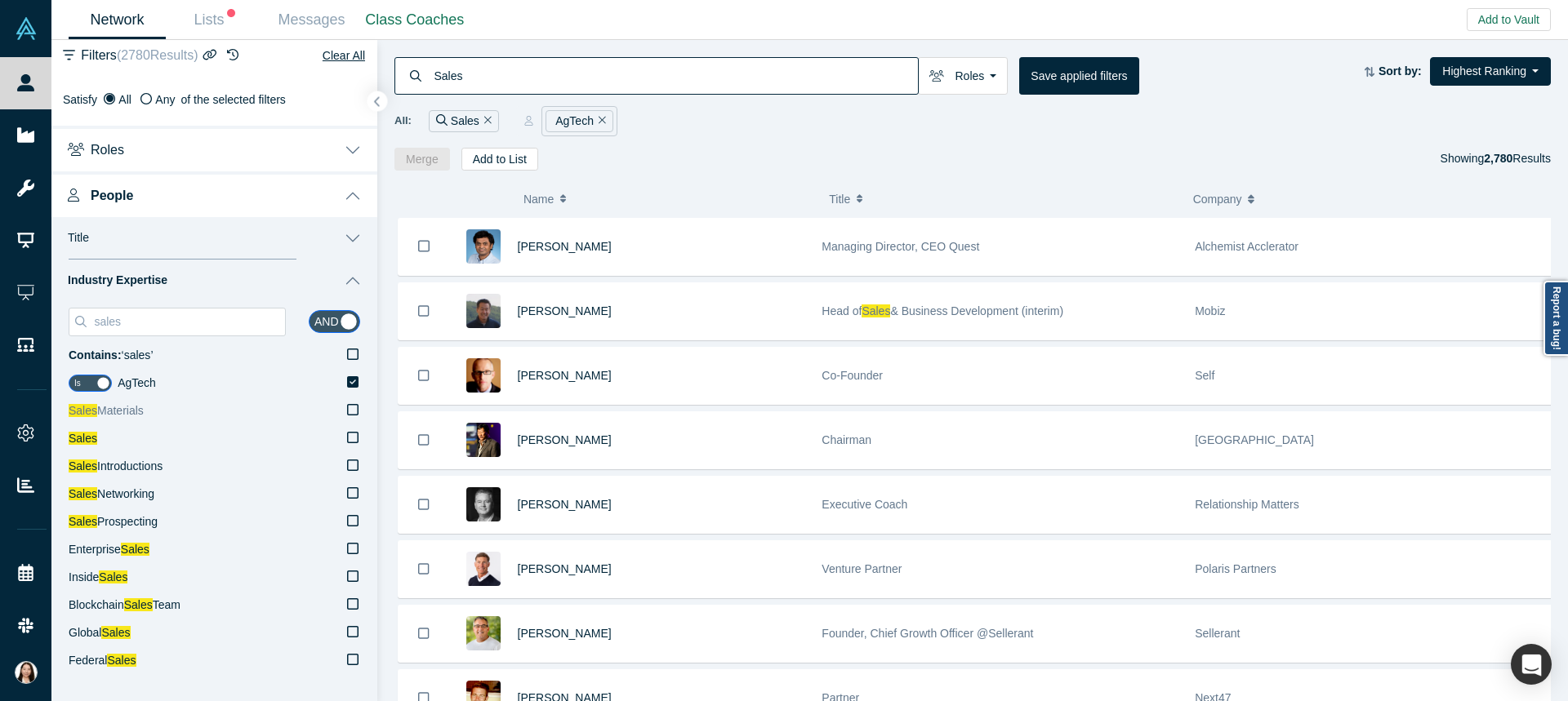
type input "sales"
click at [343, 444] on label "Sales" at bounding box center [214, 438] width 291 height 27
click at [0, 0] on input "Sales" at bounding box center [0, 0] width 0 height 0
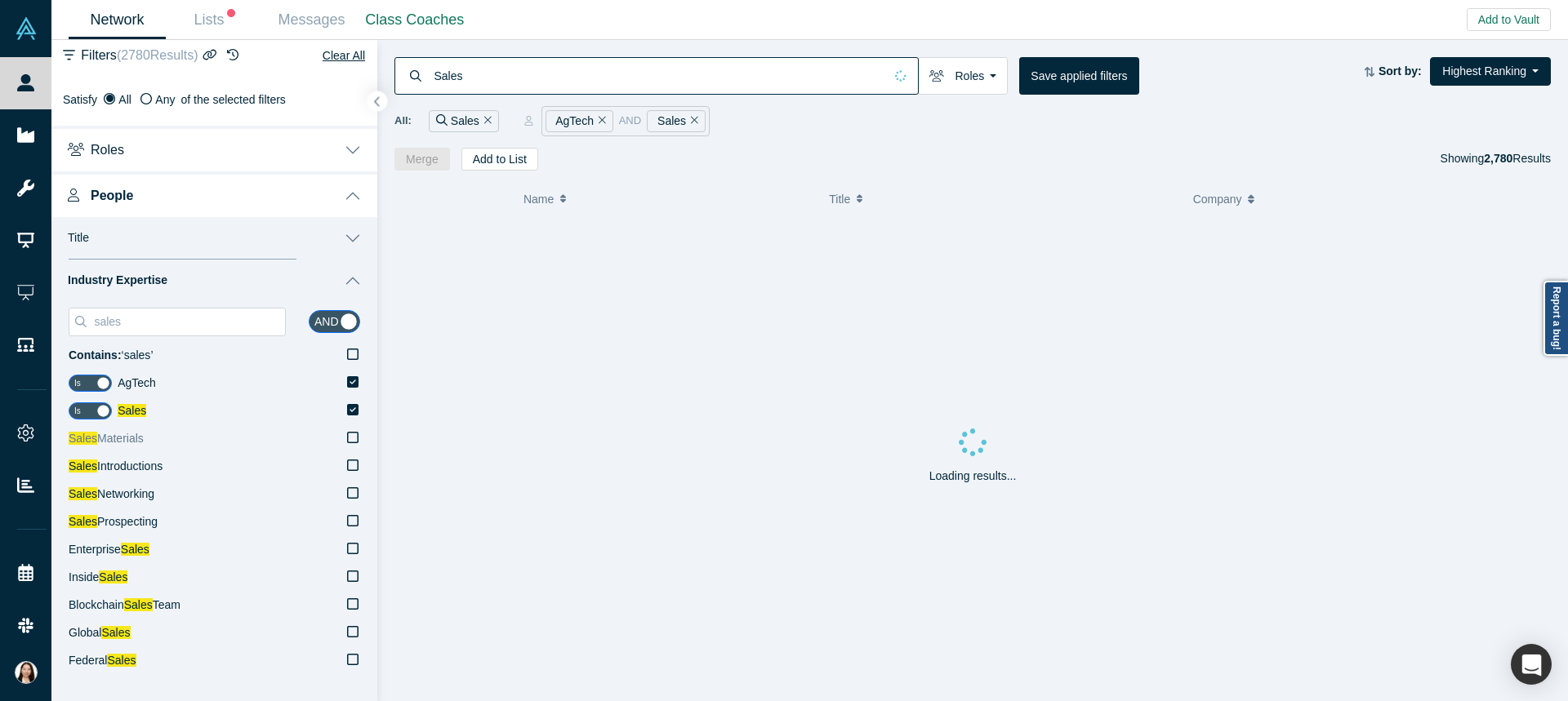
click at [347, 441] on icon at bounding box center [352, 437] width 11 height 13
click at [0, 0] on input "Sales Materials" at bounding box center [0, 0] width 0 height 0
click at [347, 441] on icon at bounding box center [352, 437] width 11 height 11
click at [0, 0] on input "Sales Materials" at bounding box center [0, 0] width 0 height 0
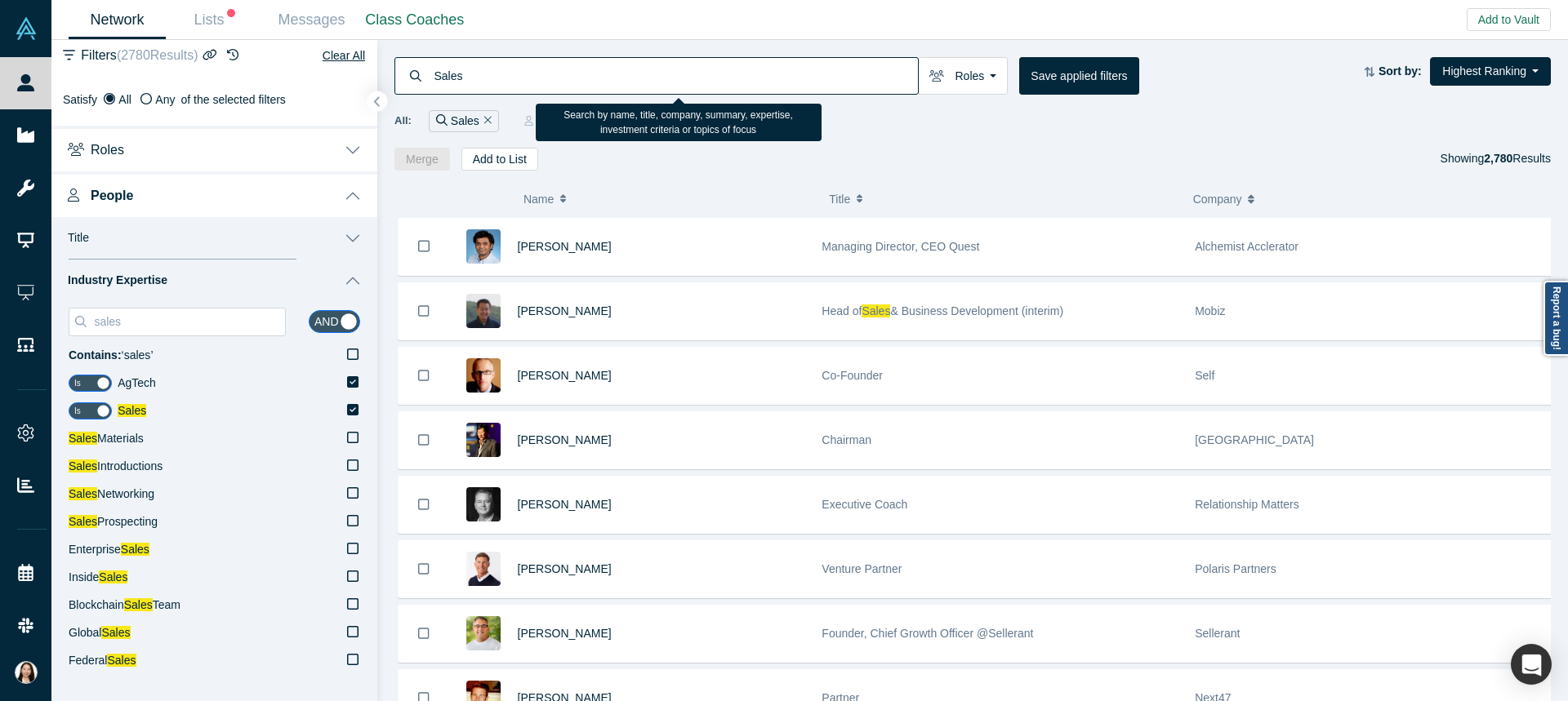
drag, startPoint x: 476, startPoint y: 82, endPoint x: 419, endPoint y: 73, distance: 57.7
click at [419, 73] on div "Sales" at bounding box center [656, 76] width 524 height 38
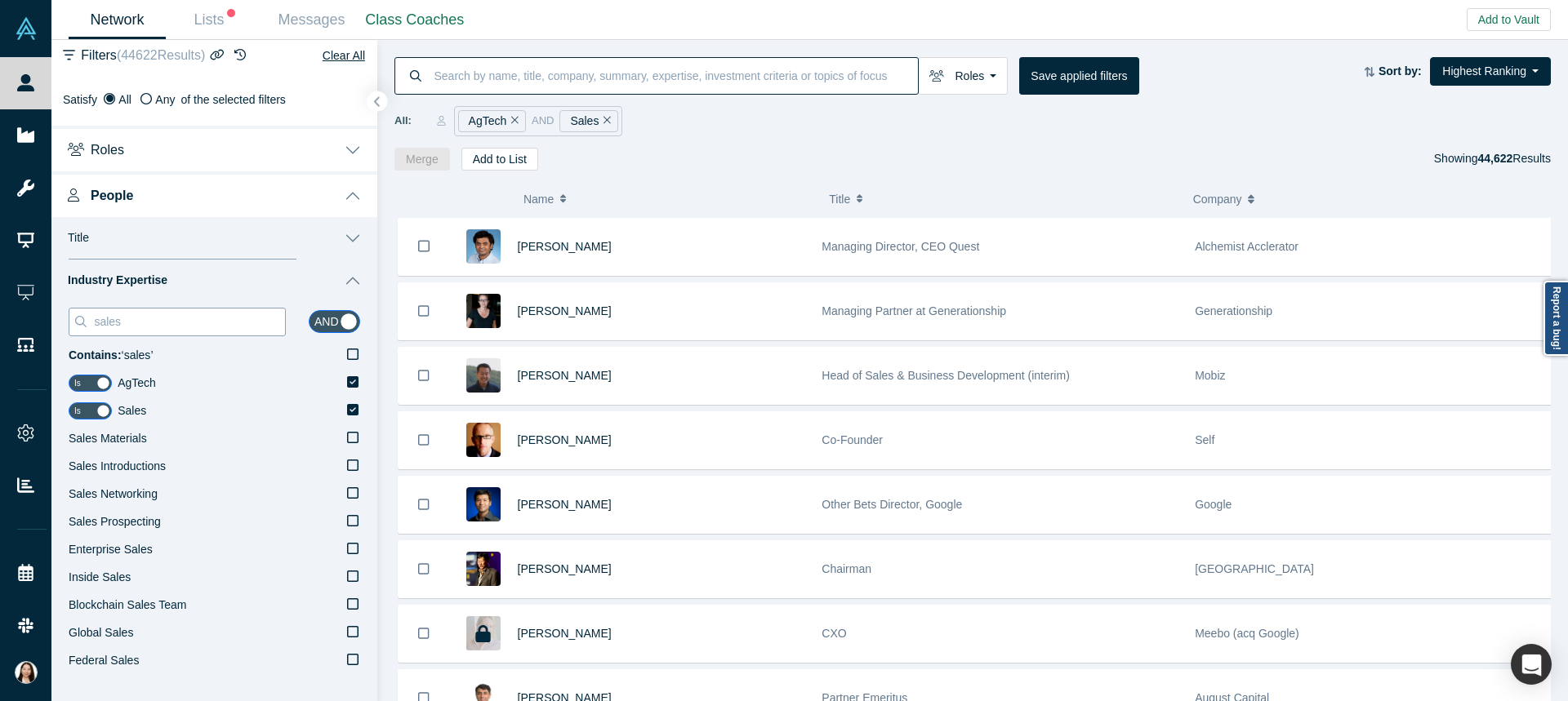
click at [235, 318] on input "sales" at bounding box center [188, 321] width 192 height 22
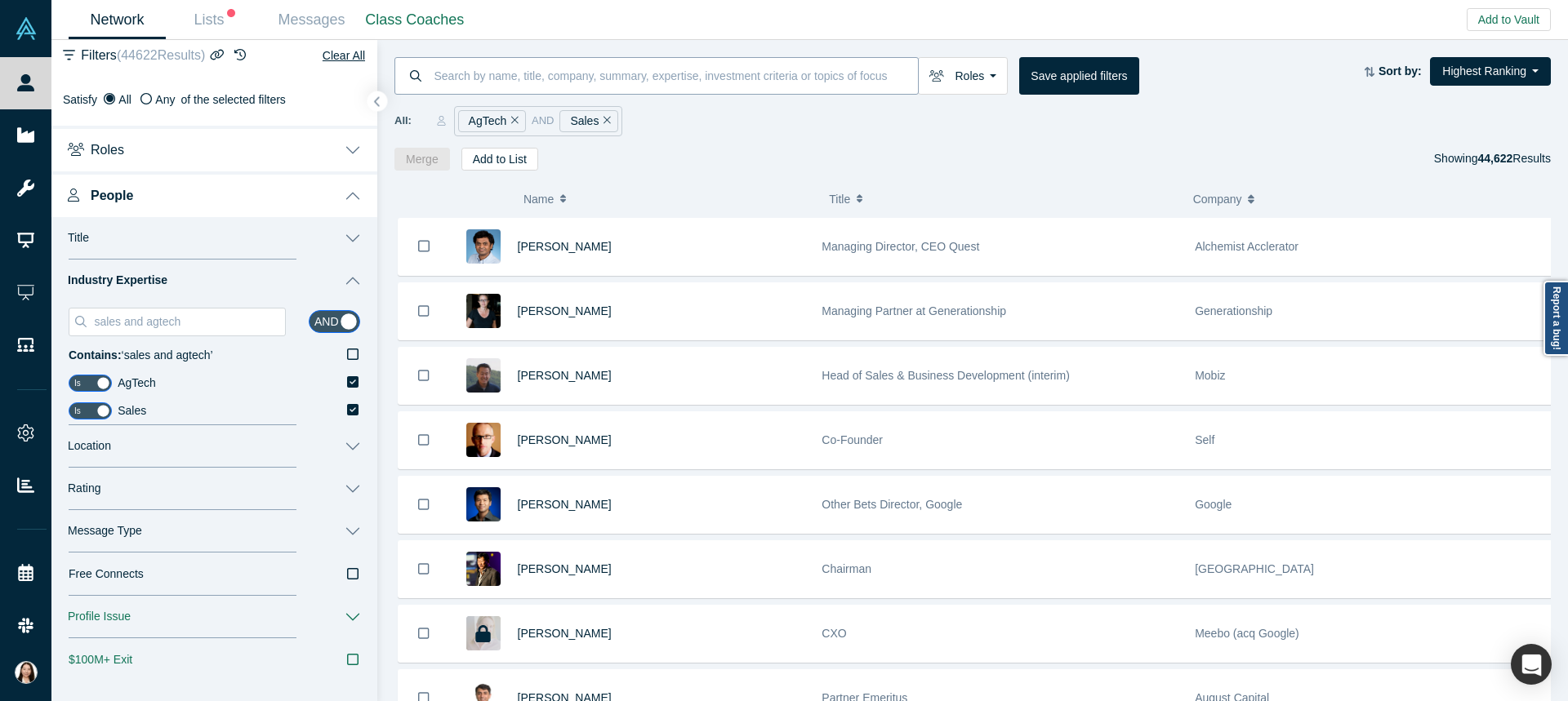
type input "sales and agtech"
click at [523, 75] on input at bounding box center [676, 75] width 486 height 39
click at [744, 89] on input at bounding box center [676, 75] width 486 height 39
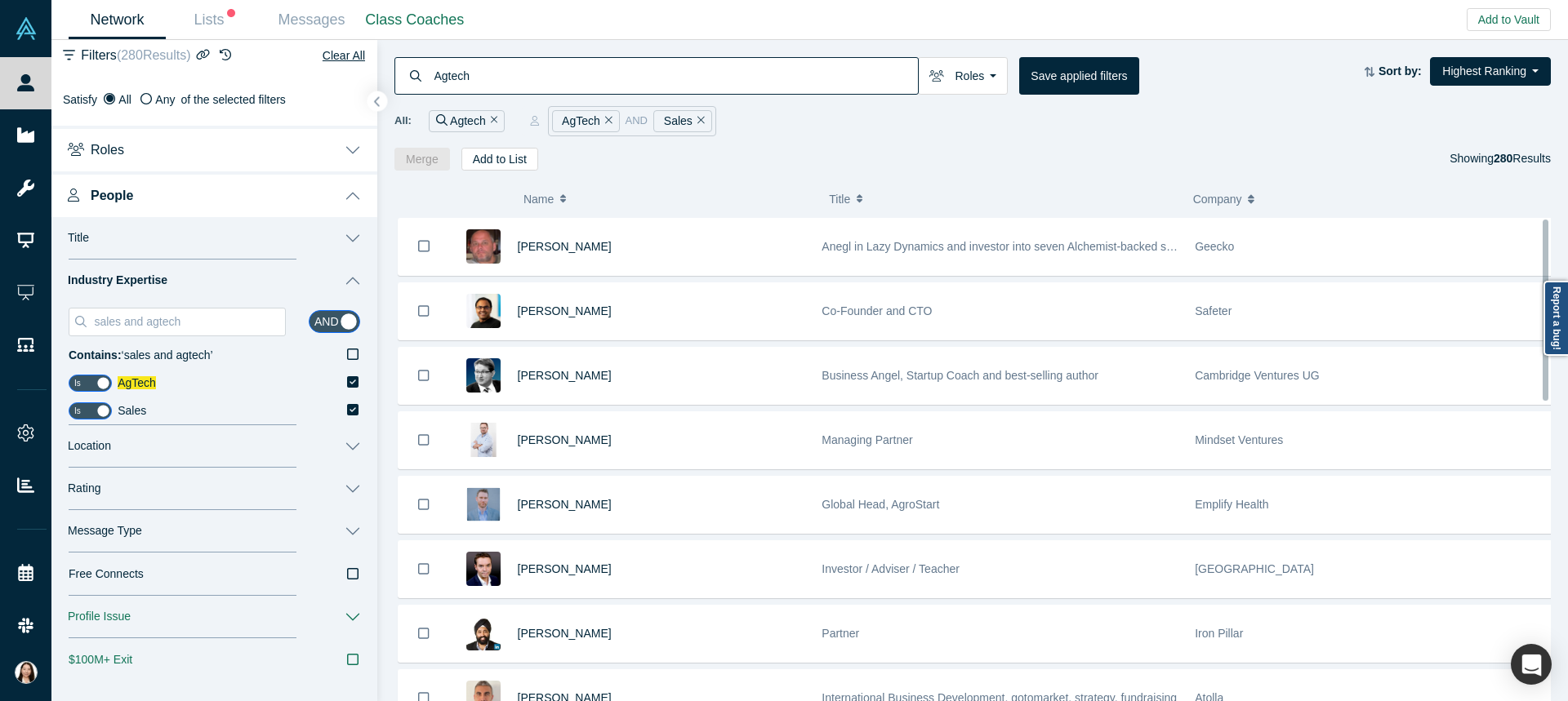
drag, startPoint x: 1544, startPoint y: 251, endPoint x: 1553, endPoint y: 238, distance: 15.8
click at [1553, 238] on div "( 0 ) Name Title Company Alchemist Role Kirill Parinov Anegl in Lazy Dynamics a…" at bounding box center [972, 436] width 1190 height 531
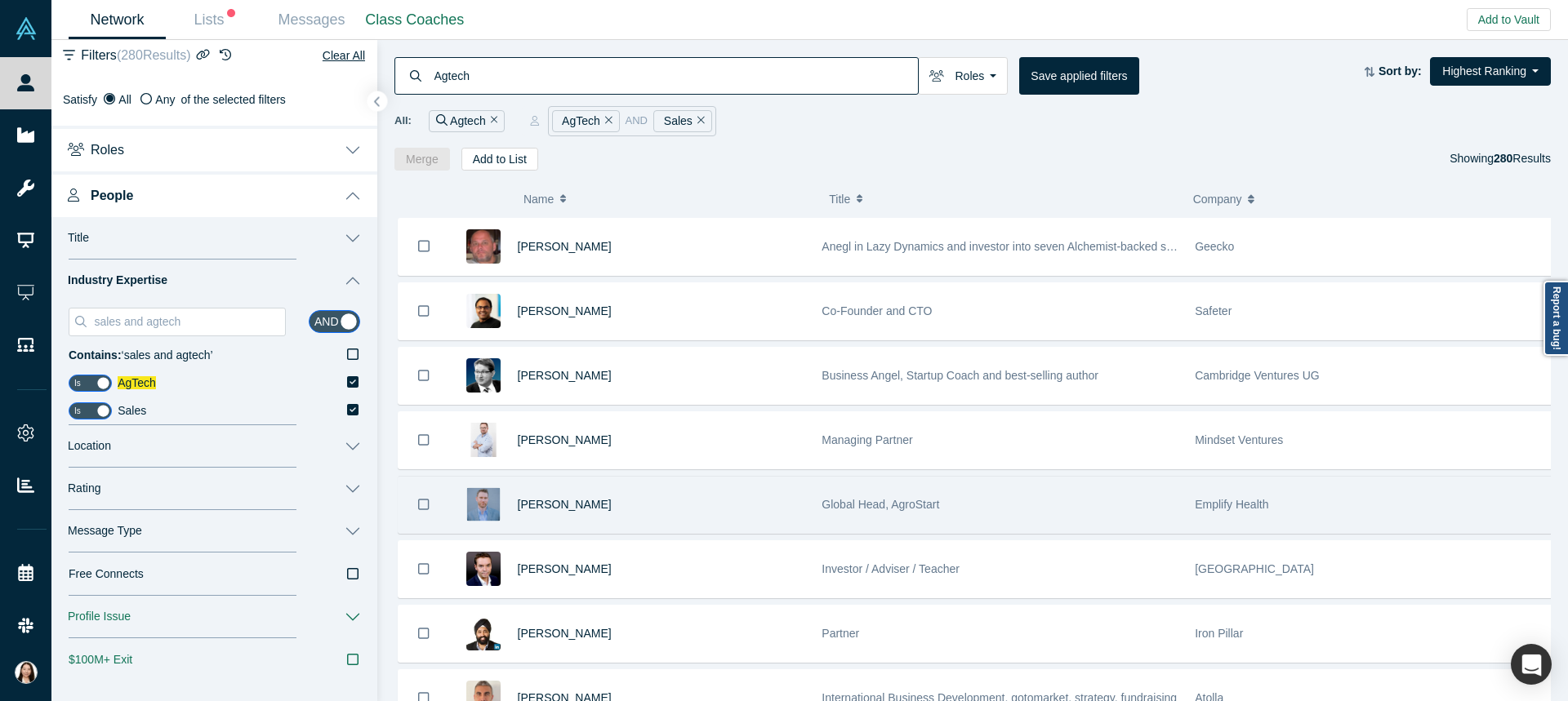
type input "Agtech"
click at [772, 514] on div "[PERSON_NAME]" at bounding box center [661, 505] width 287 height 57
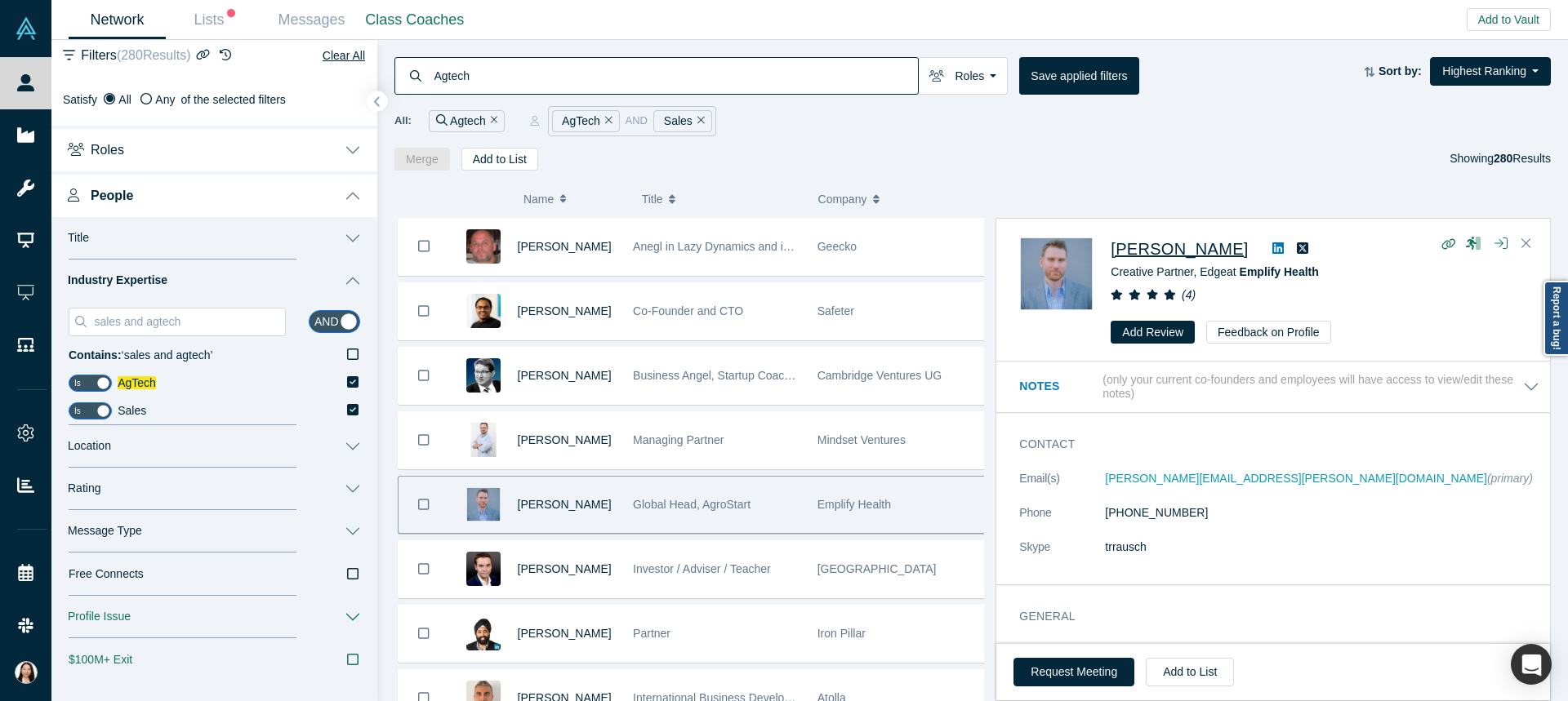
click at [1170, 250] on span "[PERSON_NAME]" at bounding box center [1179, 249] width 138 height 18
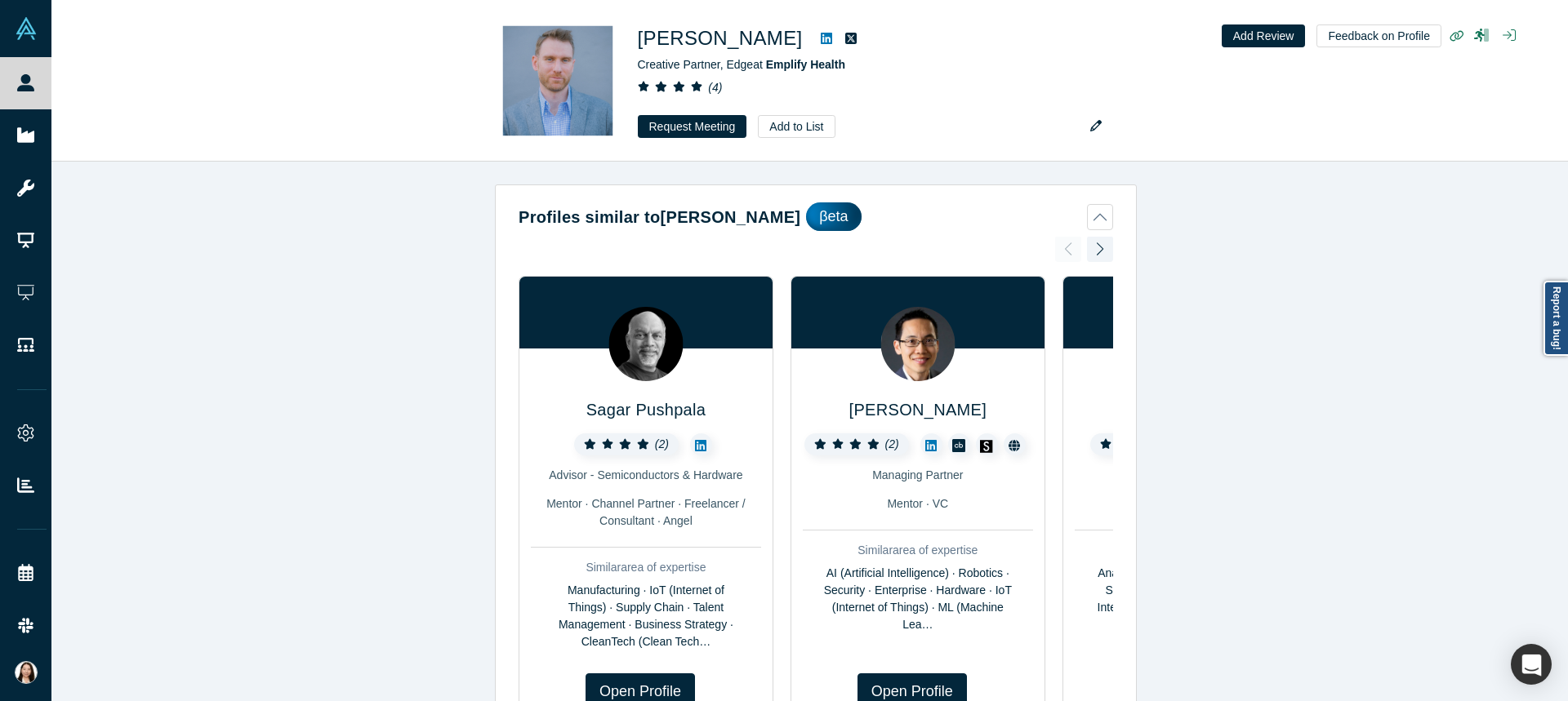
click at [388, 428] on div "Profiles similar to [PERSON_NAME] [PERSON_NAME] ( 2 ) Advisor - Semiconductors …" at bounding box center [816, 438] width 1528 height 552
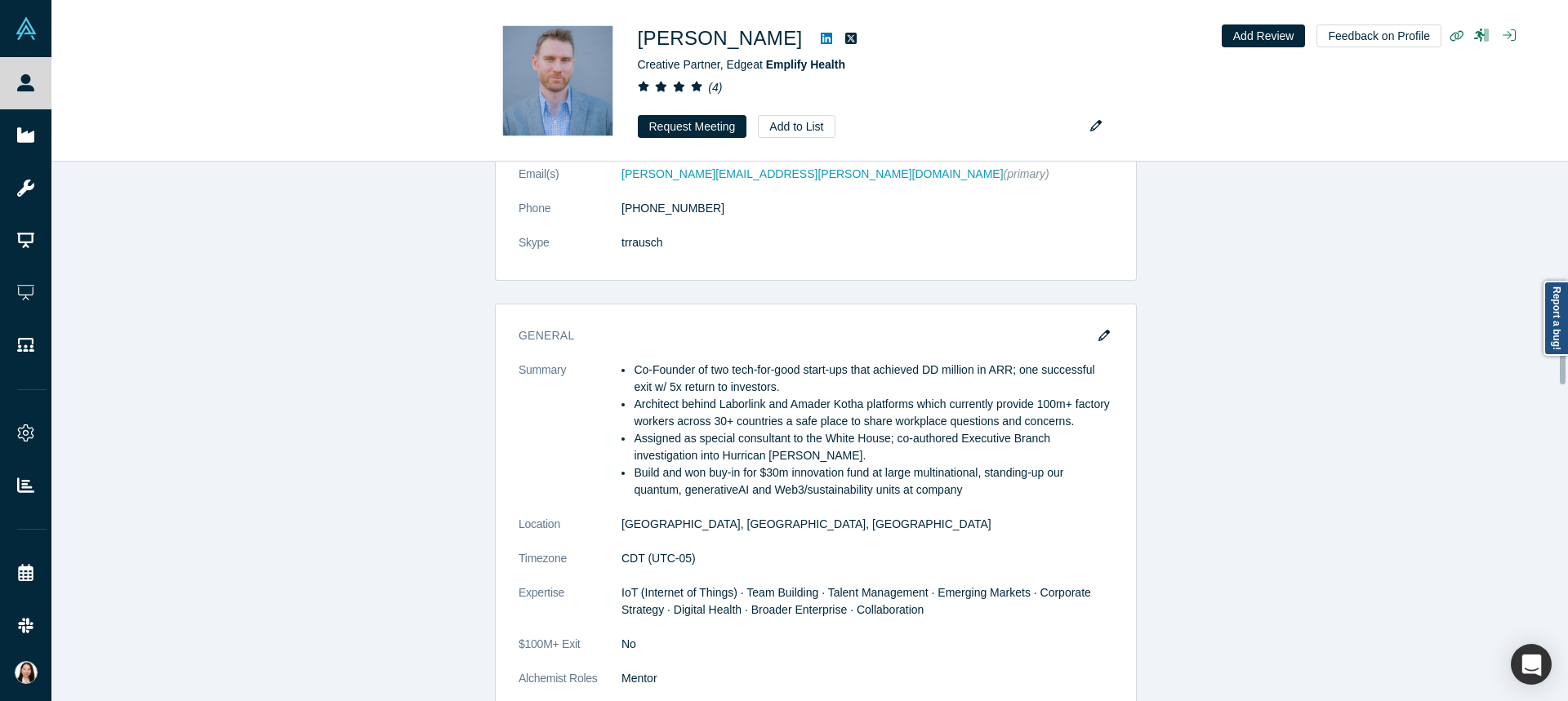
scroll to position [1012, 0]
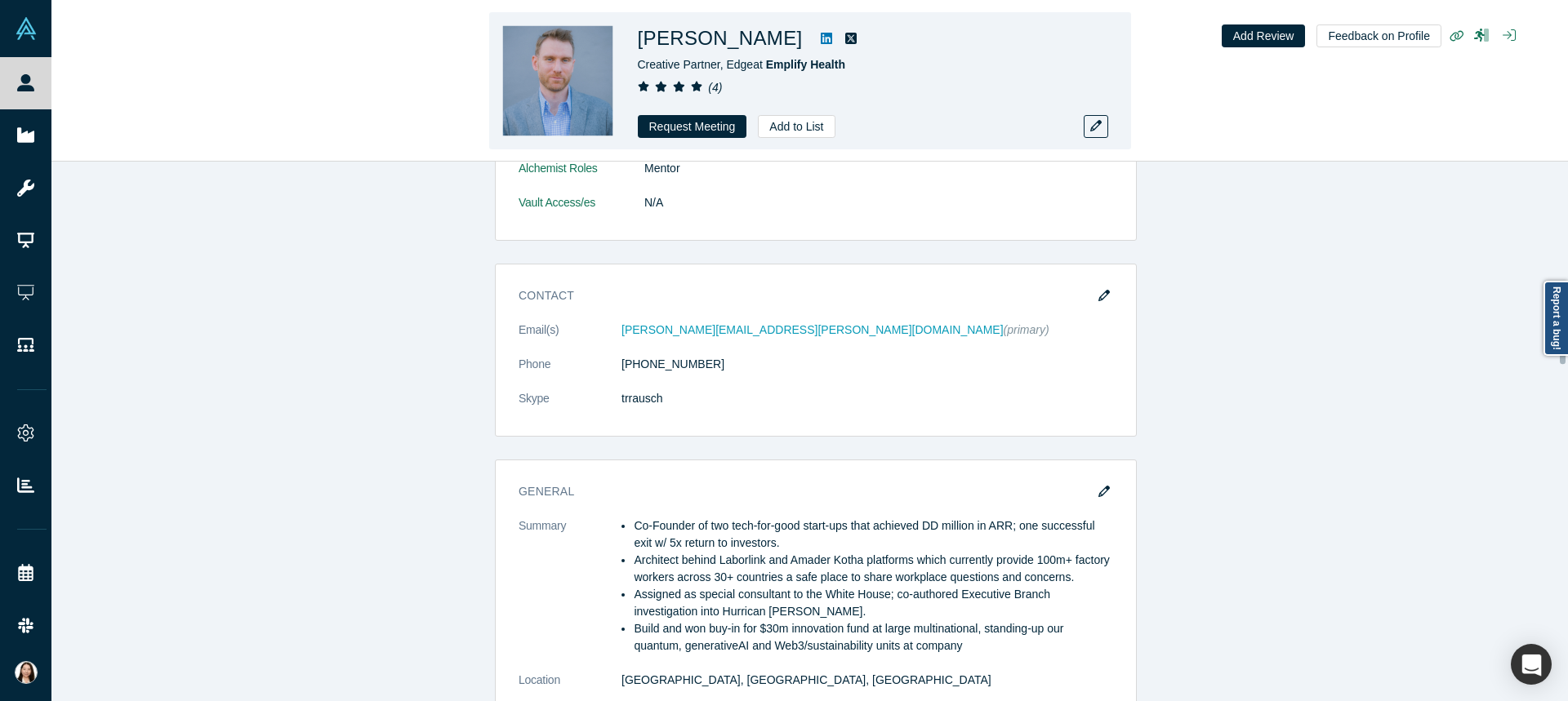
click at [821, 41] on icon at bounding box center [826, 39] width 11 height 11
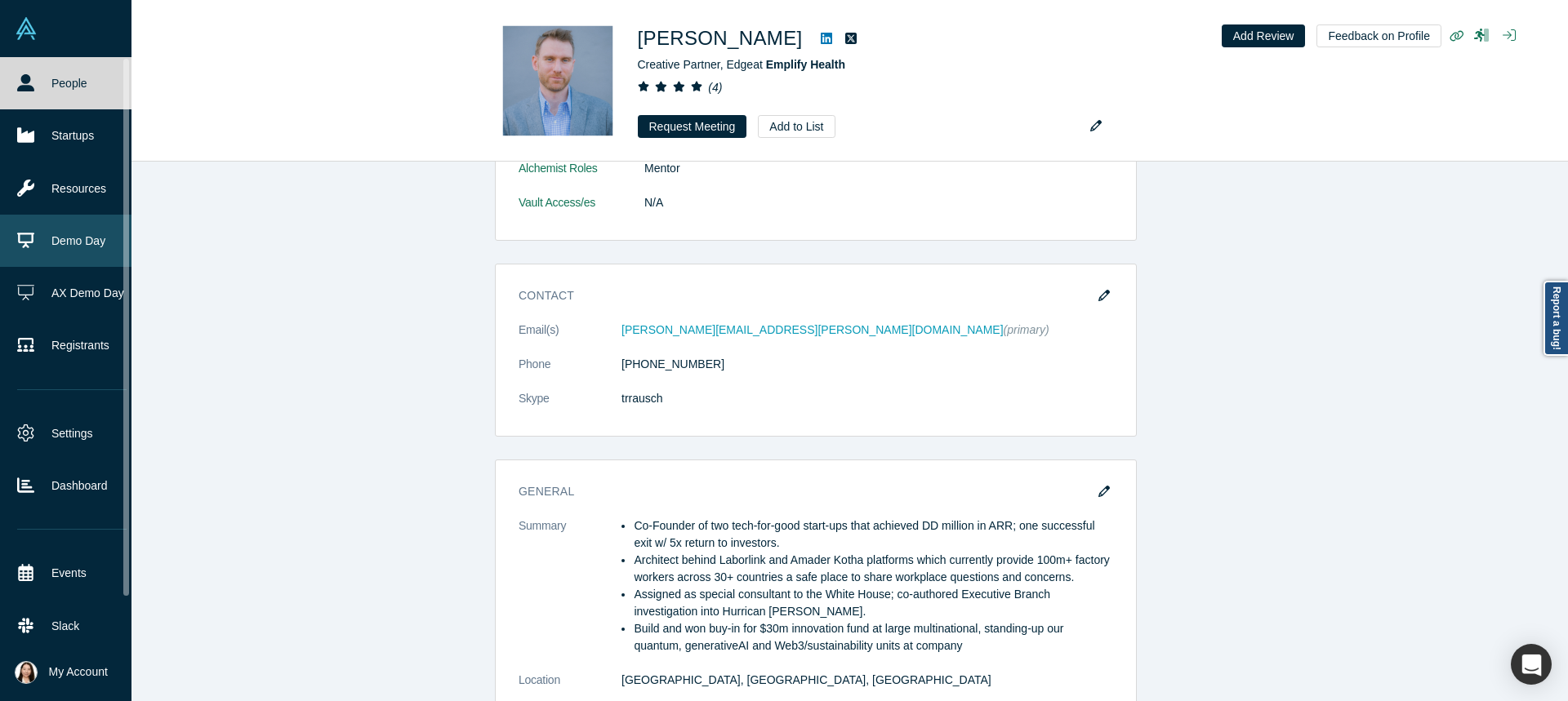
click at [29, 241] on icon at bounding box center [25, 240] width 17 height 17
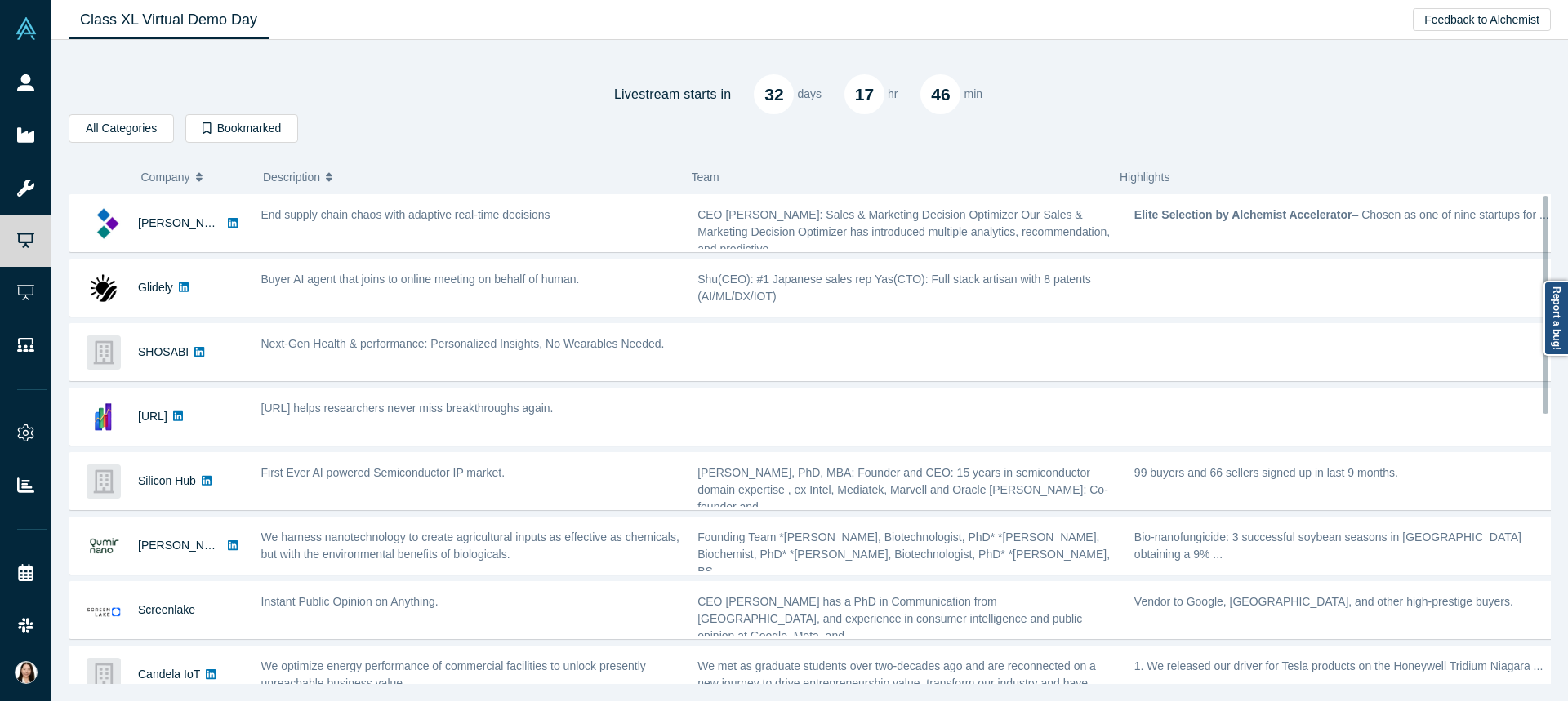
drag, startPoint x: 1545, startPoint y: 262, endPoint x: 1561, endPoint y: 196, distance: 67.9
click at [1562, 196] on div "Livestream starts [DATE] 17 hr 46 min All Categories AI Gen ai Biotech (Biotech…" at bounding box center [809, 370] width 1516 height 661
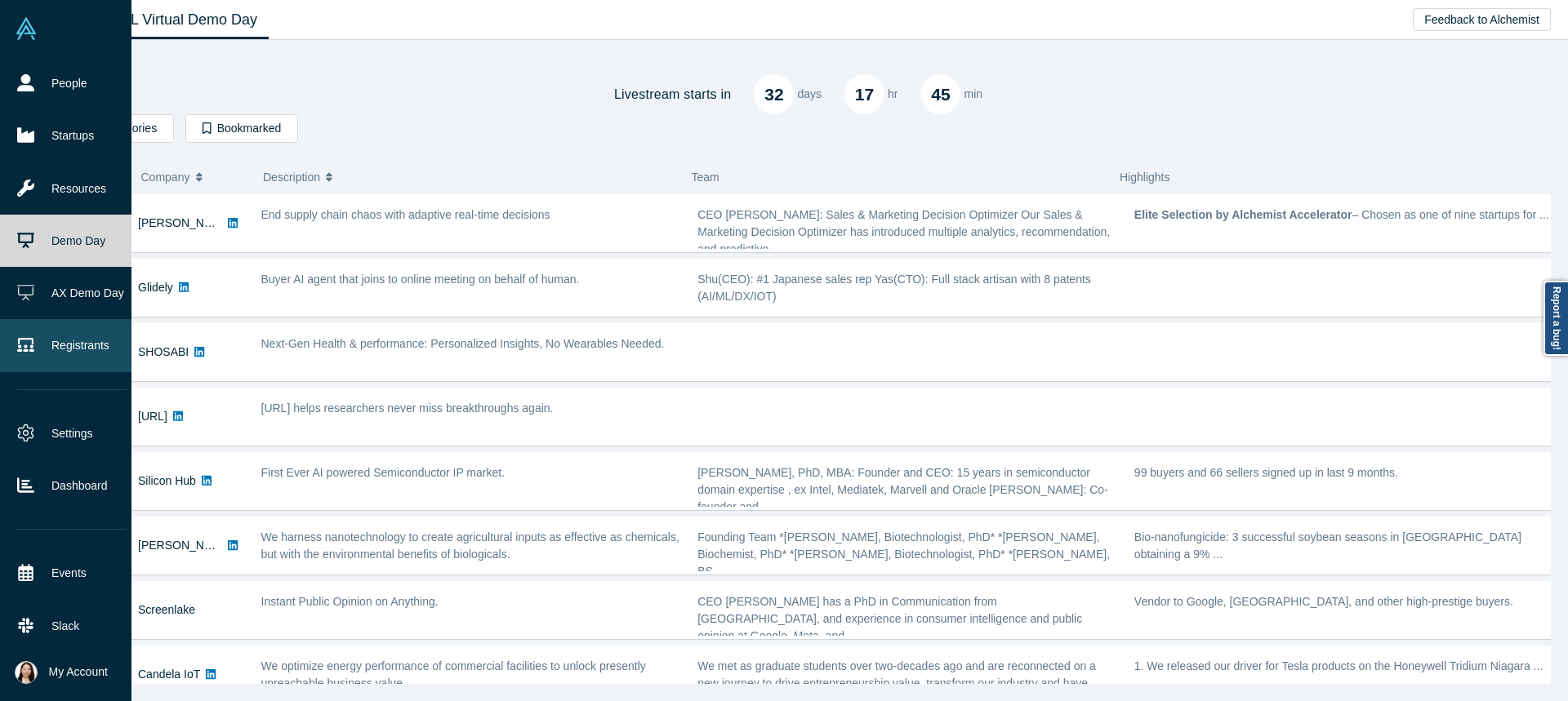
click at [45, 335] on link "Registrants" at bounding box center [72, 345] width 143 height 52
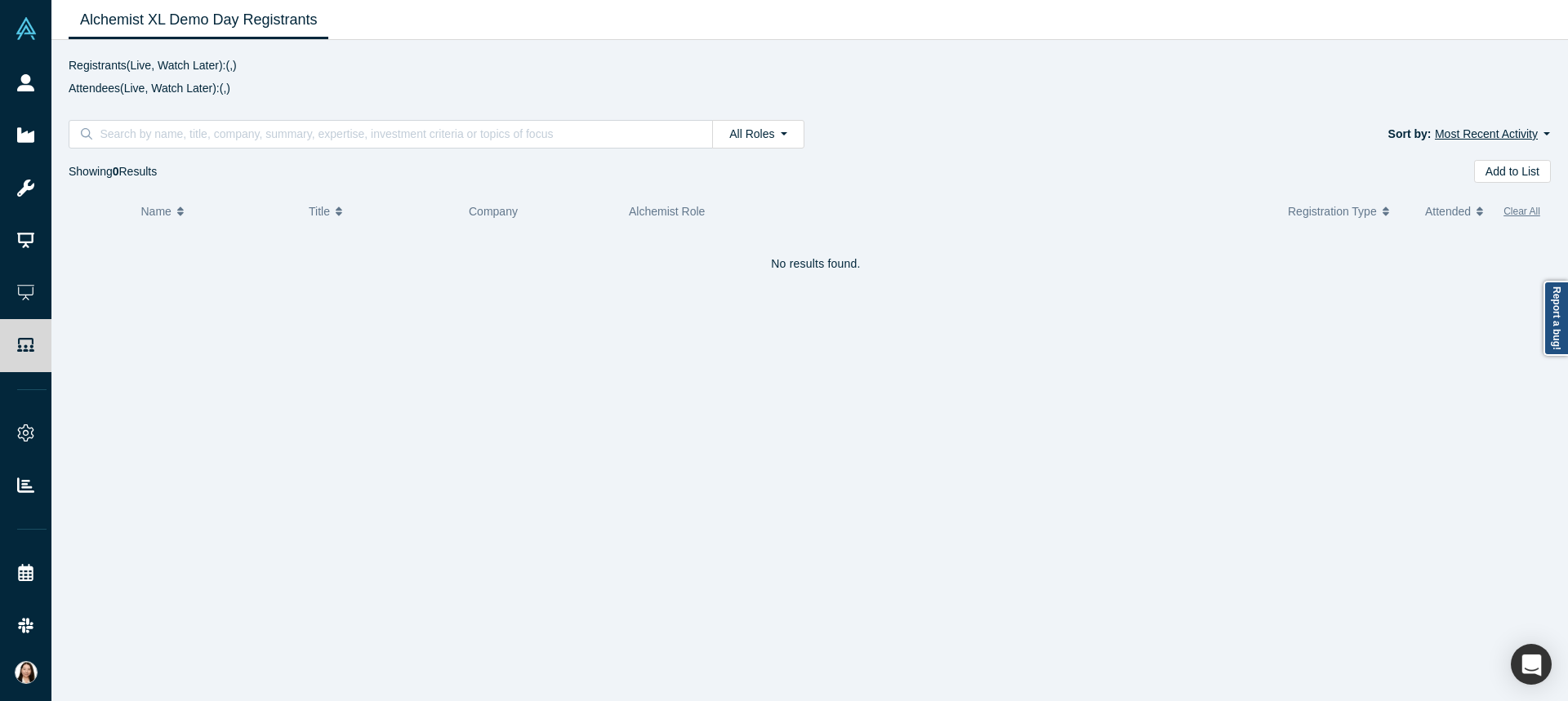
click at [1533, 139] on button "Most Recent Activity" at bounding box center [1492, 135] width 117 height 19
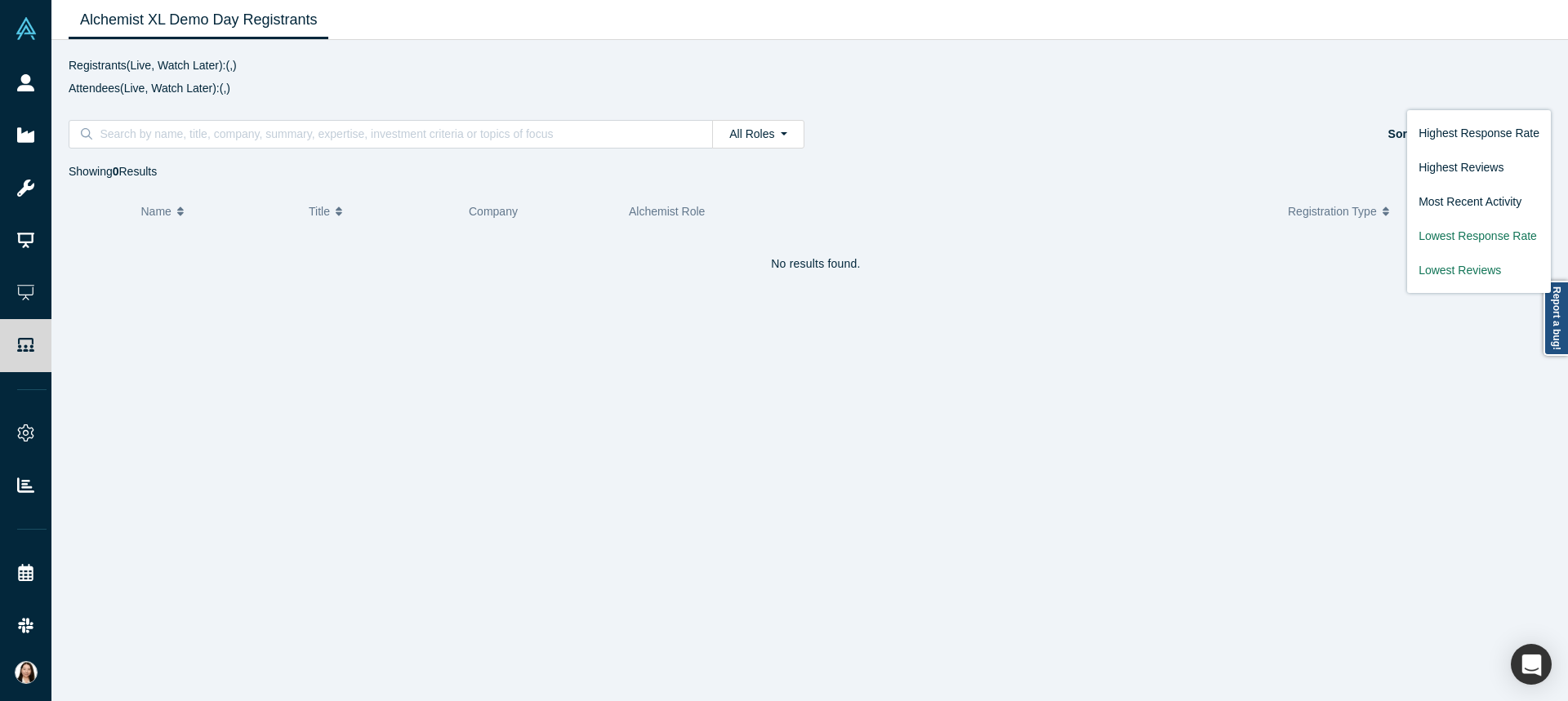
click at [1304, 301] on div "No results found." at bounding box center [816, 471] width 1494 height 485
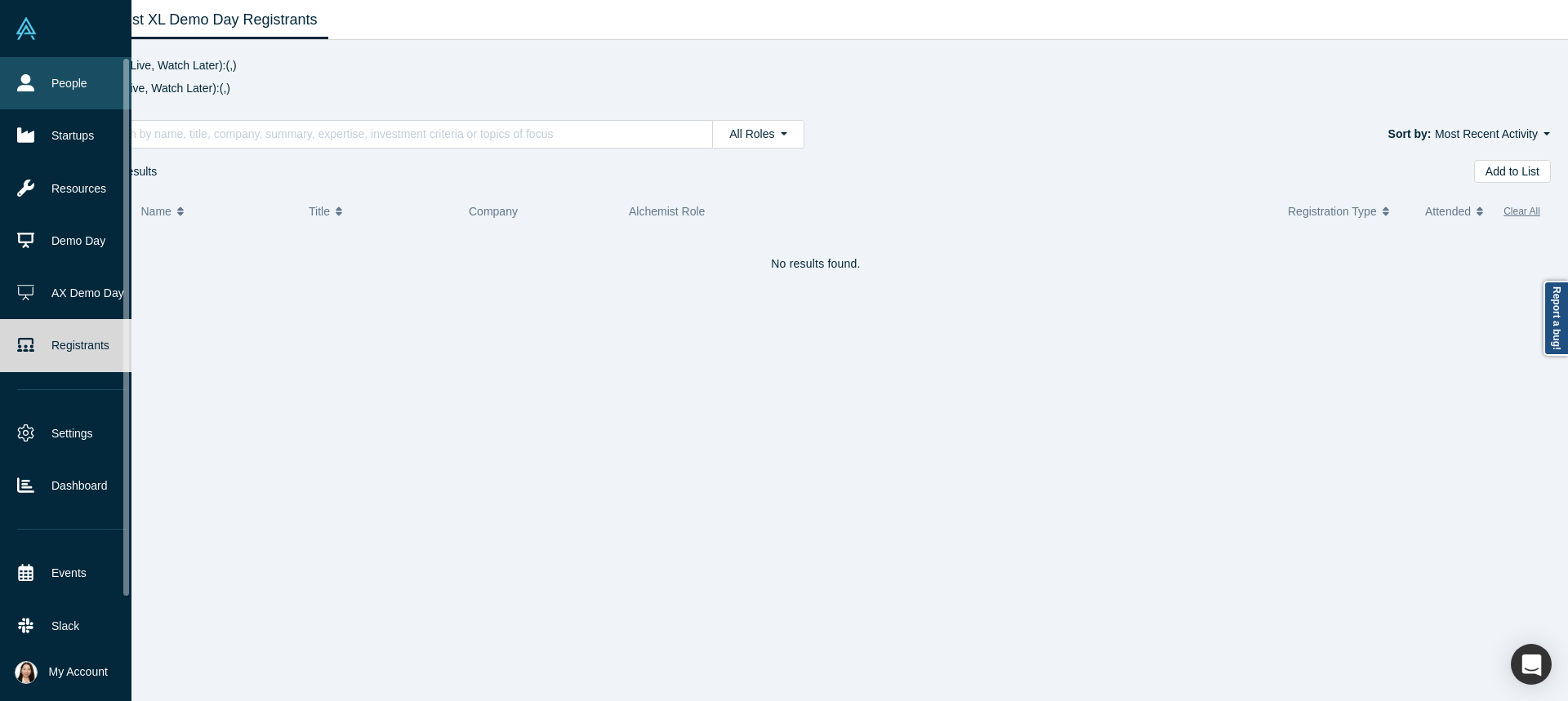
click at [46, 82] on link "People" at bounding box center [72, 83] width 143 height 52
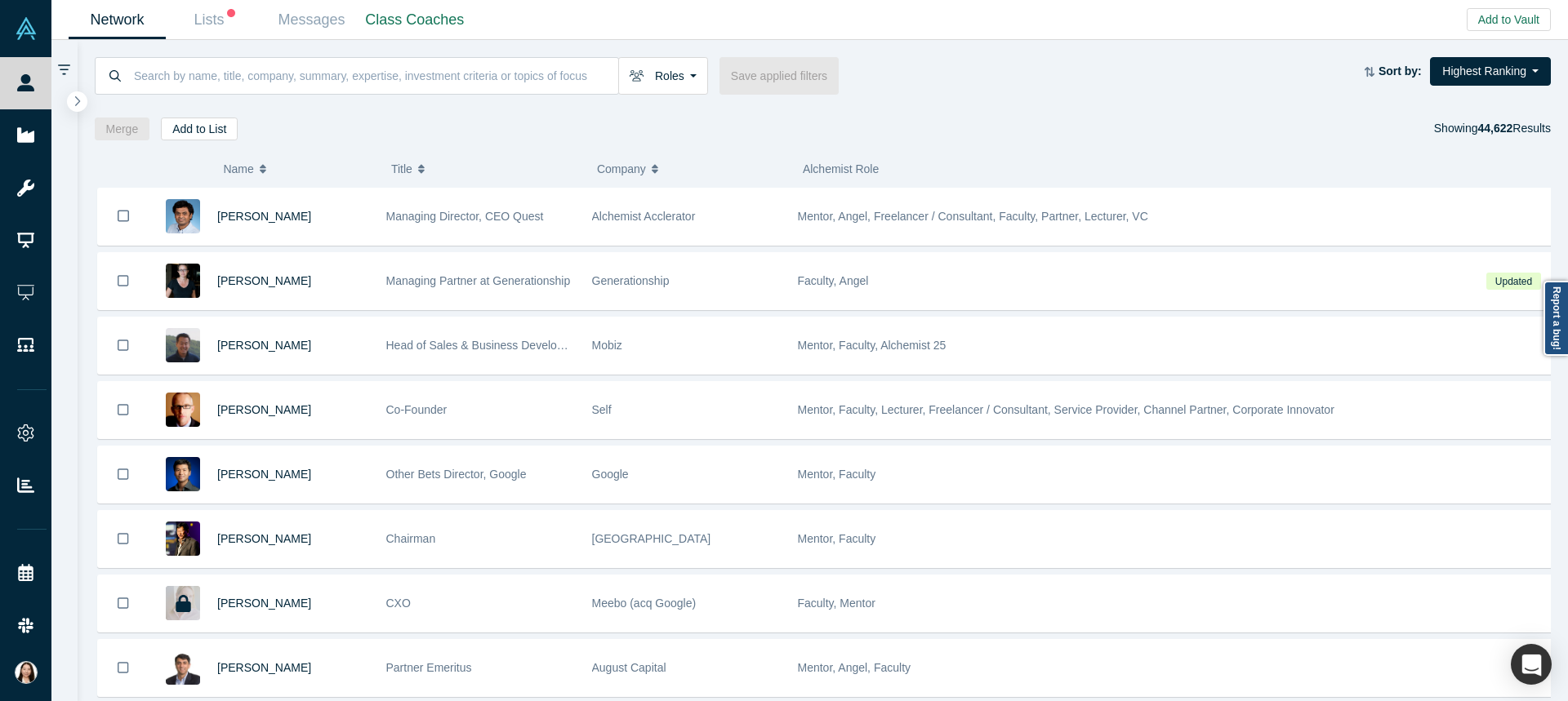
click at [310, 137] on div "Merge Add to List Showing 44,622 Results" at bounding box center [824, 129] width 1457 height 23
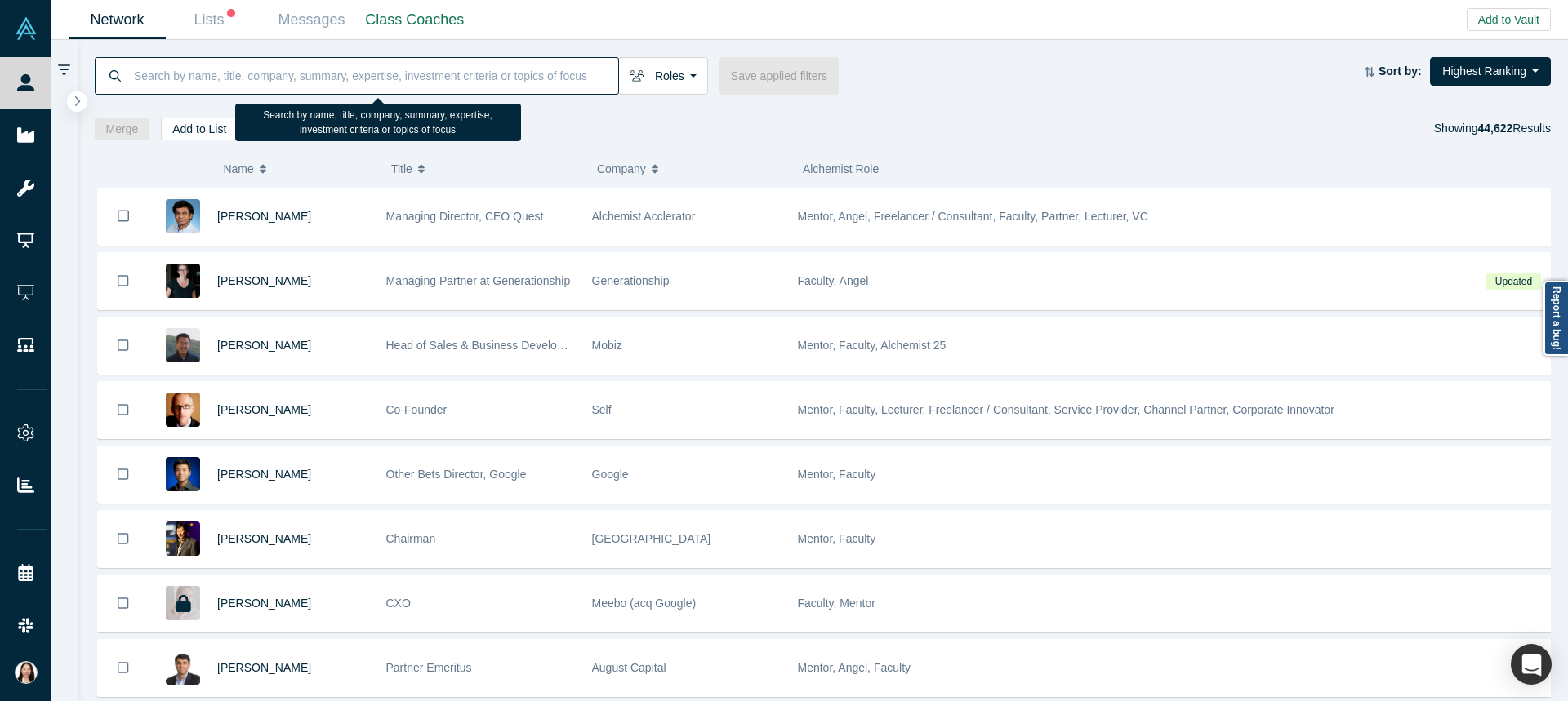
click at [314, 81] on input at bounding box center [375, 75] width 486 height 39
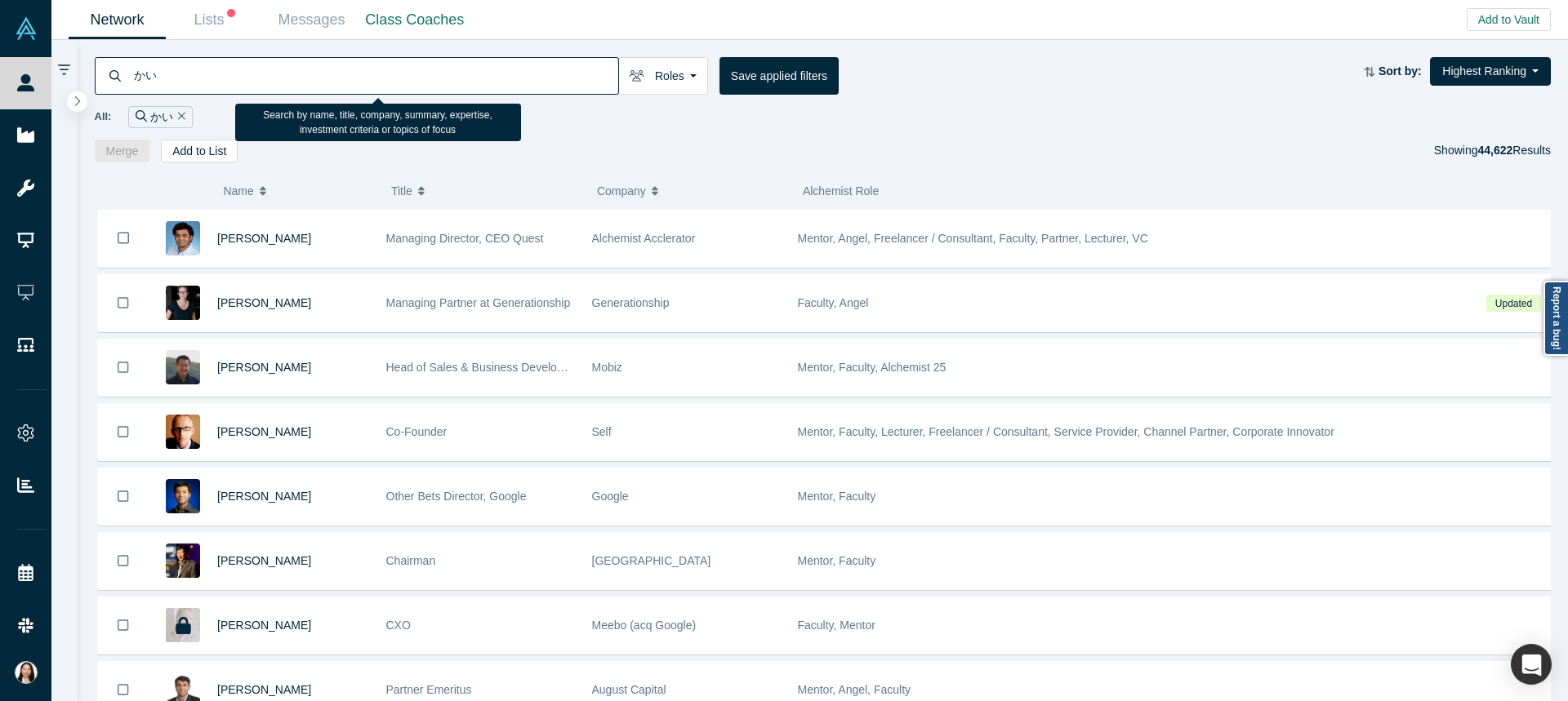
type input "か"
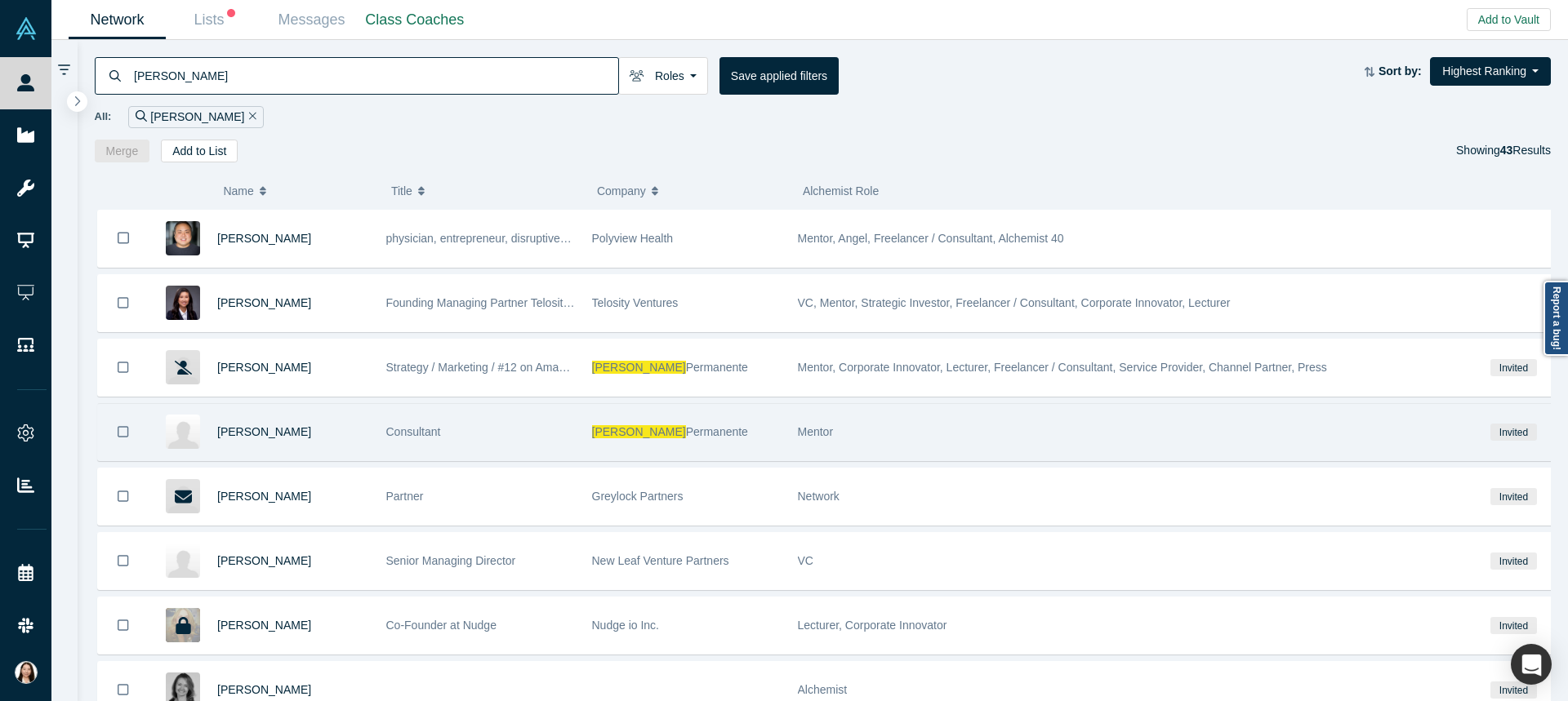
click at [340, 443] on div "[PERSON_NAME]" at bounding box center [292, 432] width 152 height 57
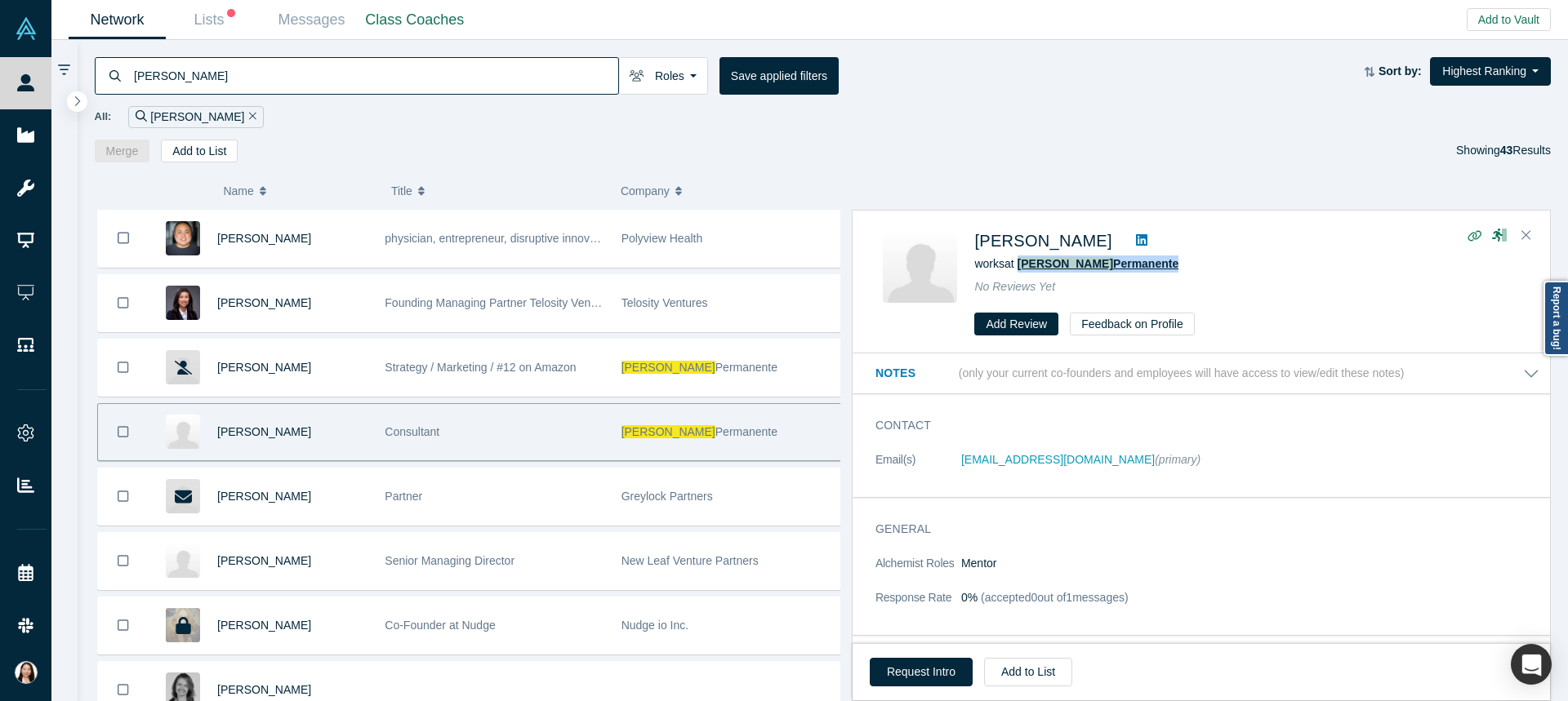
drag, startPoint x: 1121, startPoint y: 270, endPoint x: 1021, endPoint y: 265, distance: 100.1
click at [1021, 265] on div "works at [PERSON_NAME] Permanente" at bounding box center [1247, 264] width 545 height 17
copy span "[PERSON_NAME] Permanente"
drag, startPoint x: 185, startPoint y: 76, endPoint x: 75, endPoint y: 78, distance: 110.0
click at [75, 78] on div "[PERSON_NAME] Roles Founders Faculty Mentors Alumni Mentor Angels VCs Corporate…" at bounding box center [809, 370] width 1516 height 661
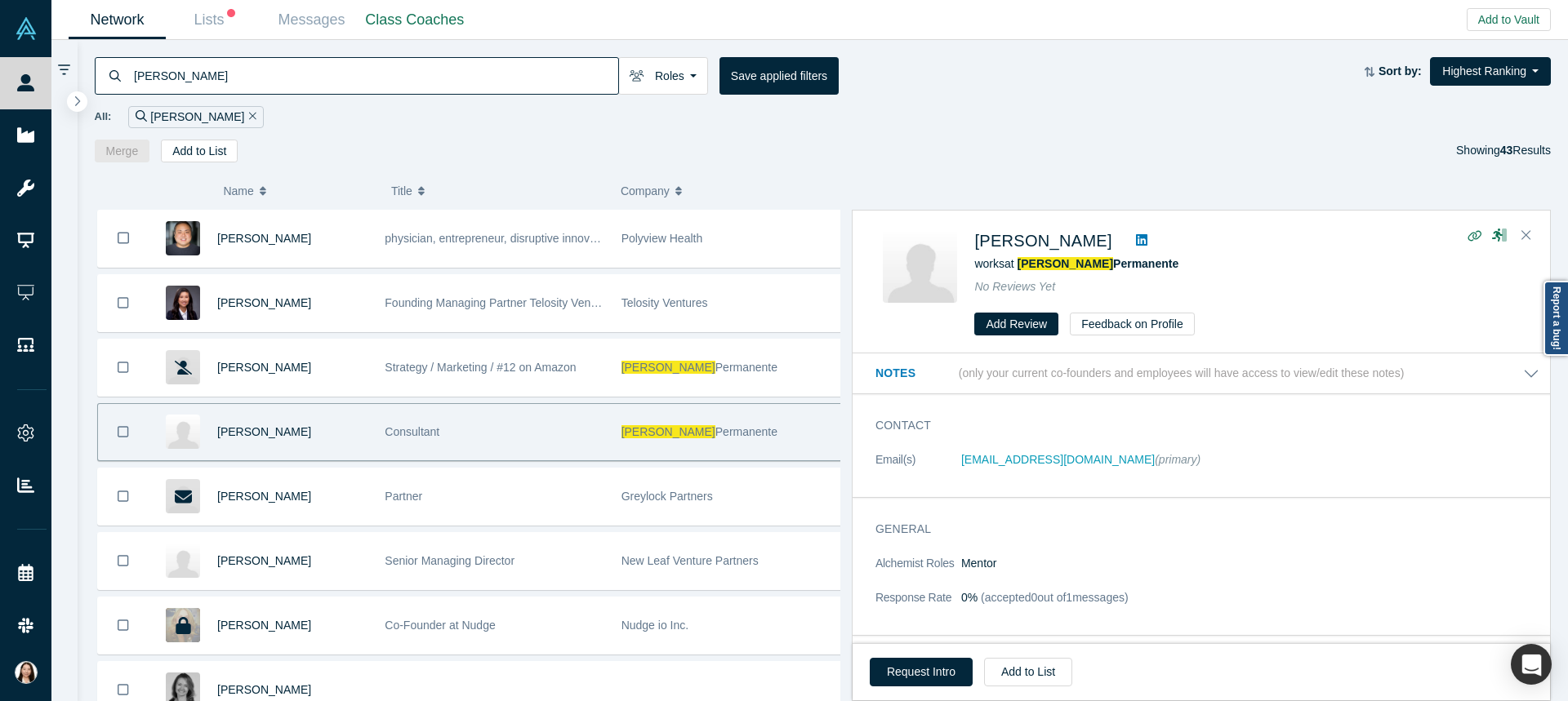
paste input "[PERSON_NAME] Permanente"
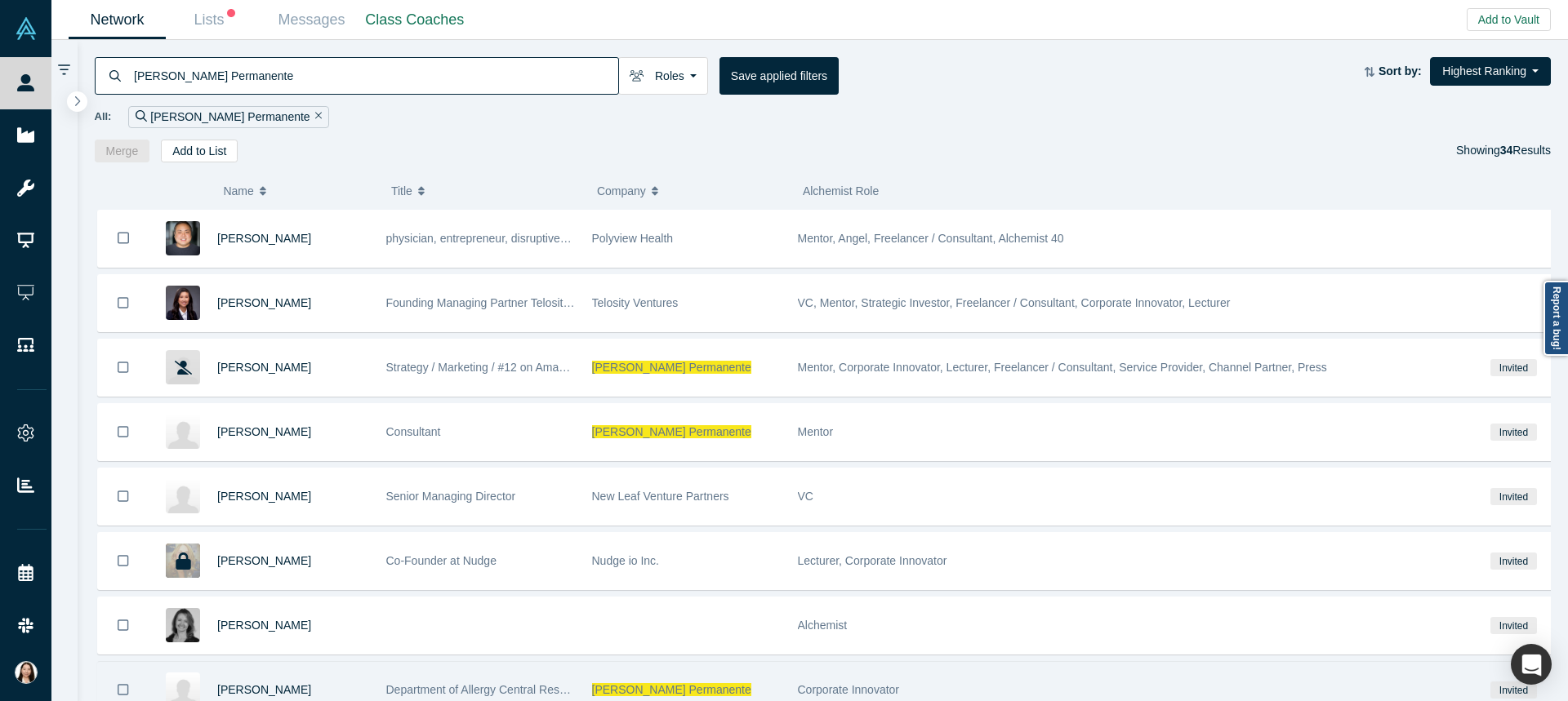
type input "[PERSON_NAME] Permanente"
click at [631, 688] on span "[PERSON_NAME] Permanente" at bounding box center [671, 690] width 159 height 13
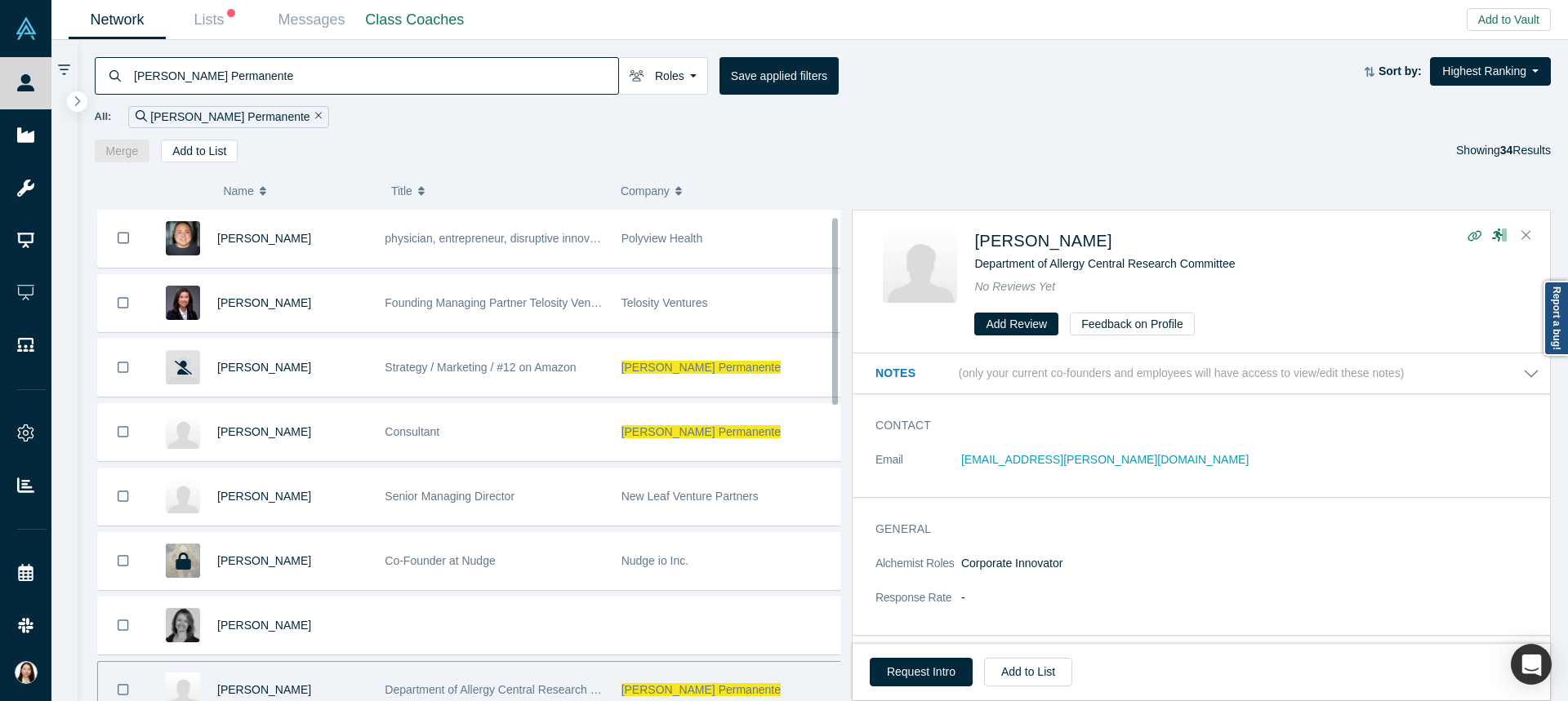
scroll to position [18, 0]
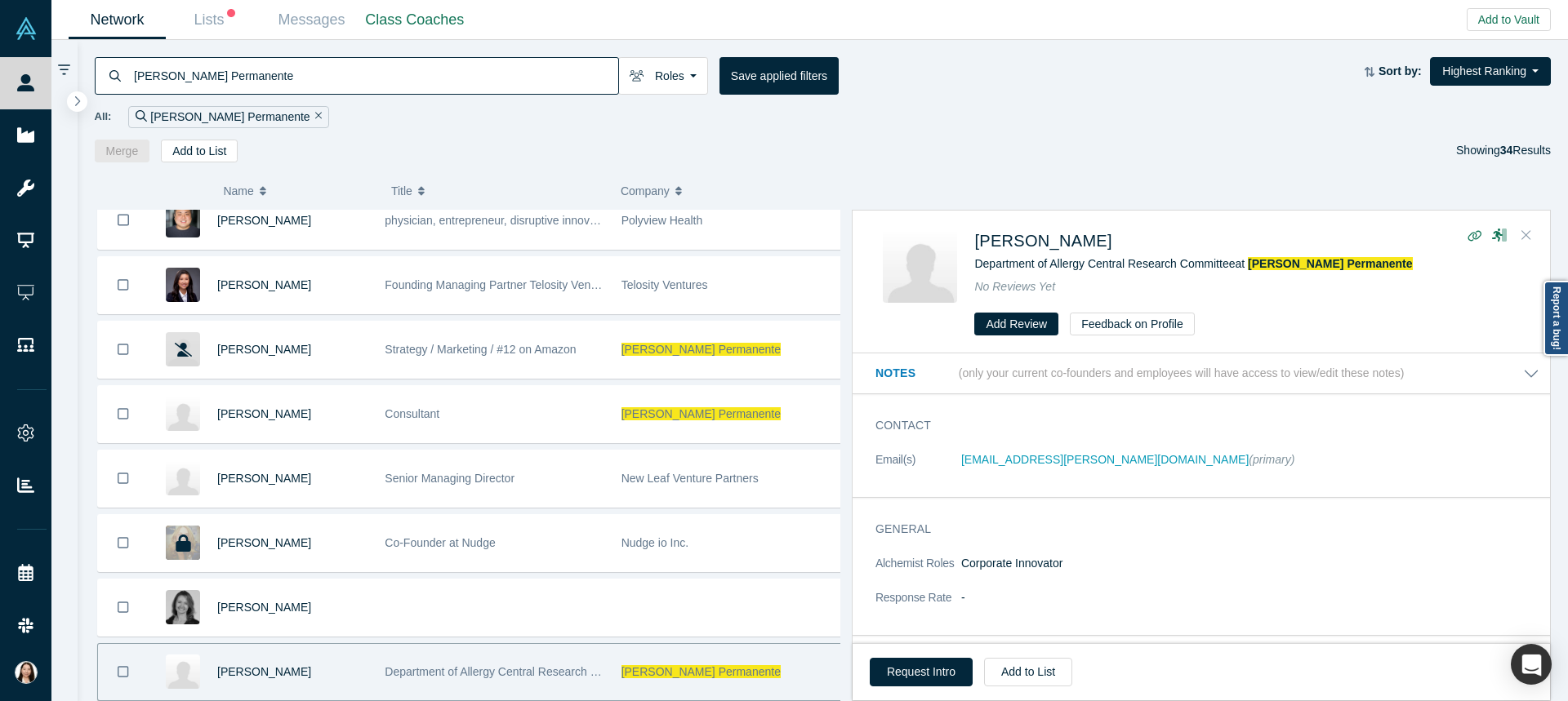
click at [1532, 241] on button "Close" at bounding box center [1526, 236] width 24 height 26
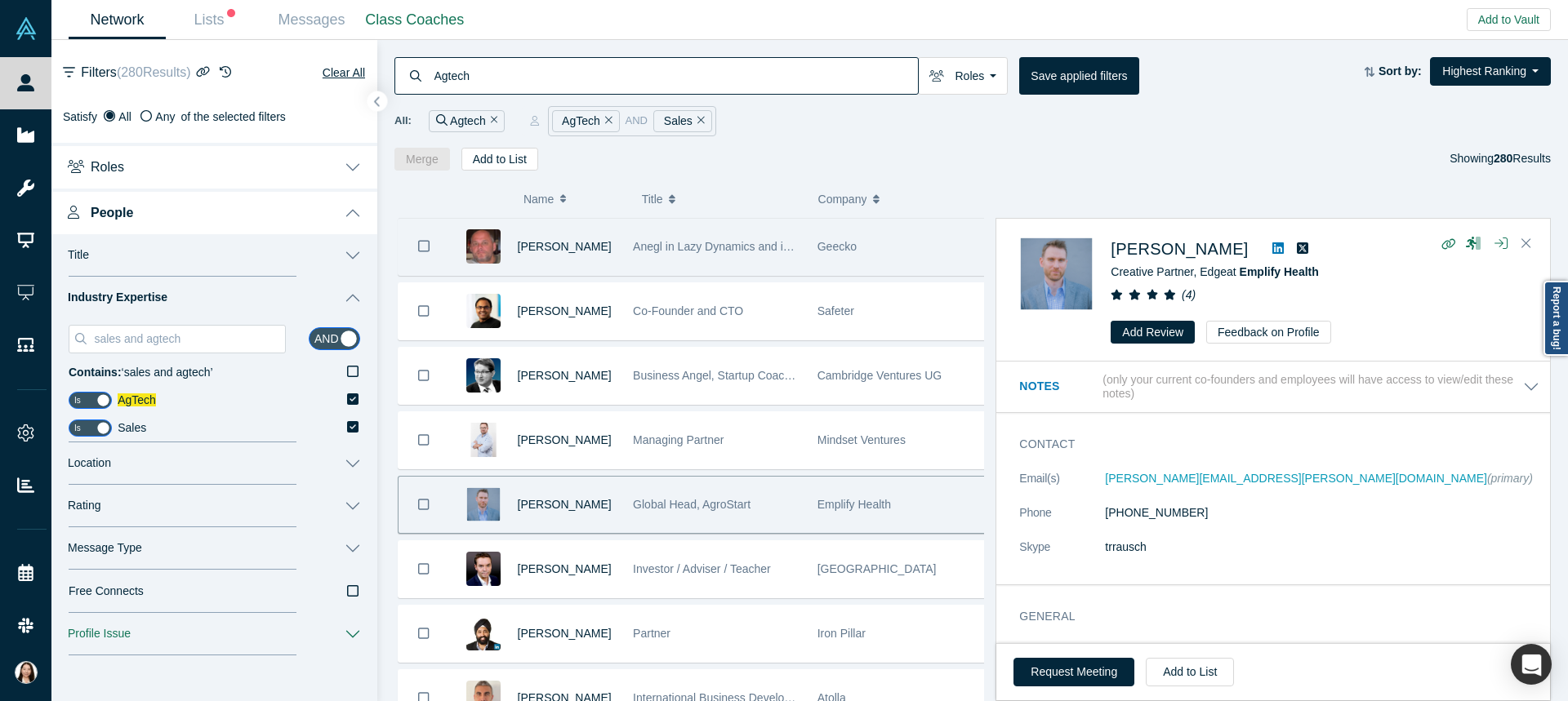
scroll to position [17, 0]
